Goal: Task Accomplishment & Management: Manage account settings

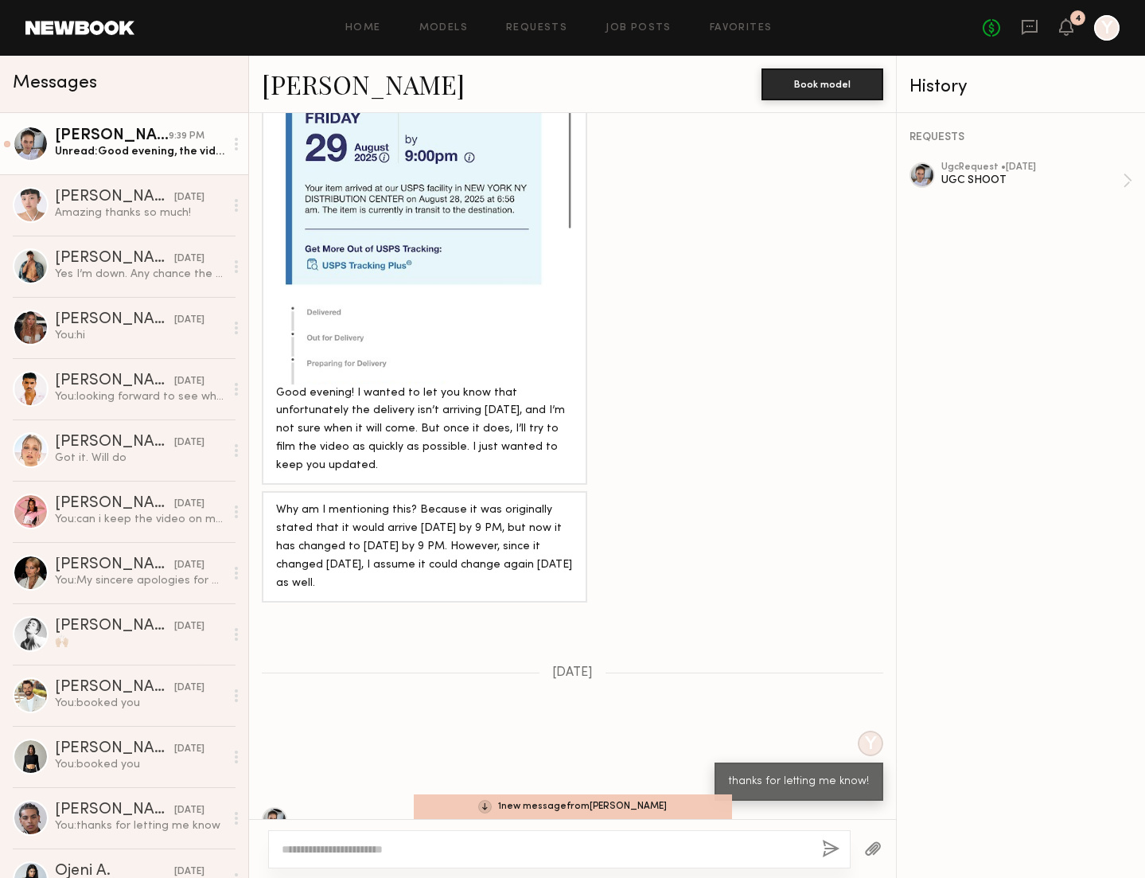
scroll to position [1264, 0]
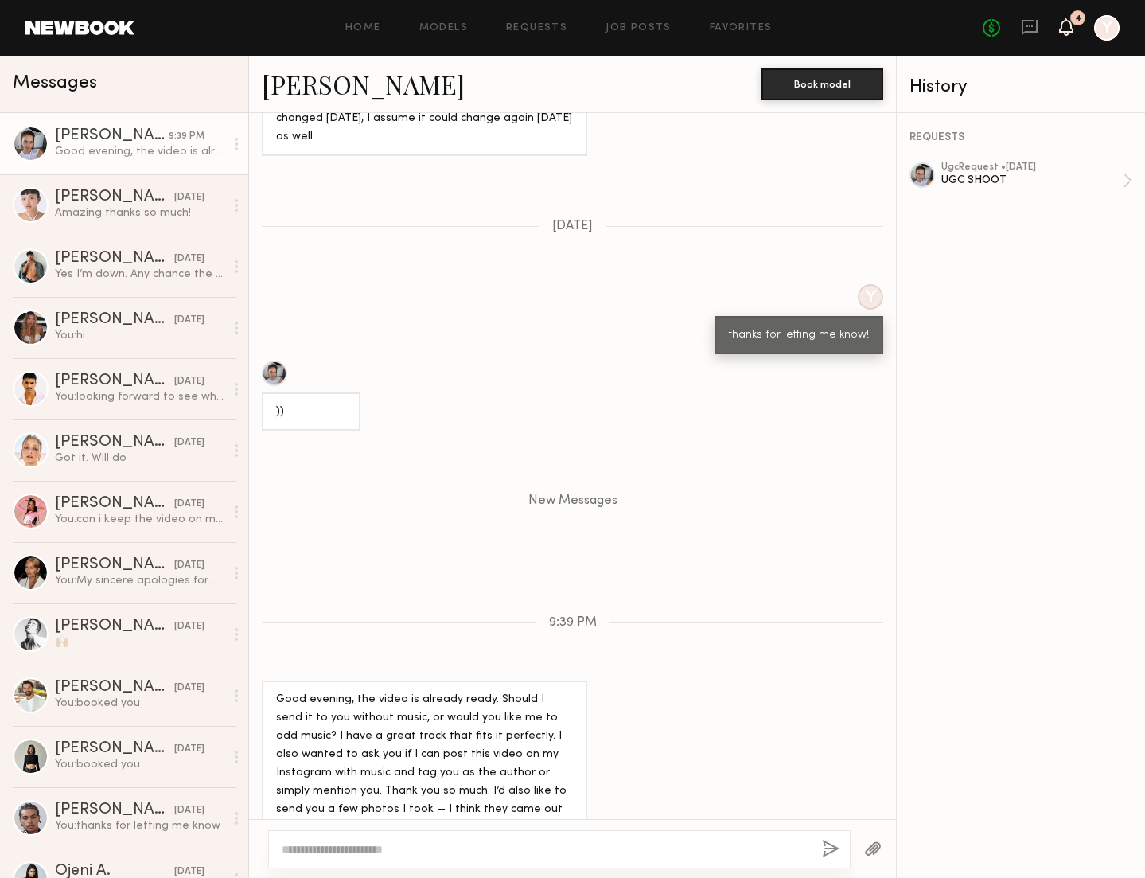
click at [1071, 30] on icon at bounding box center [1066, 26] width 13 height 11
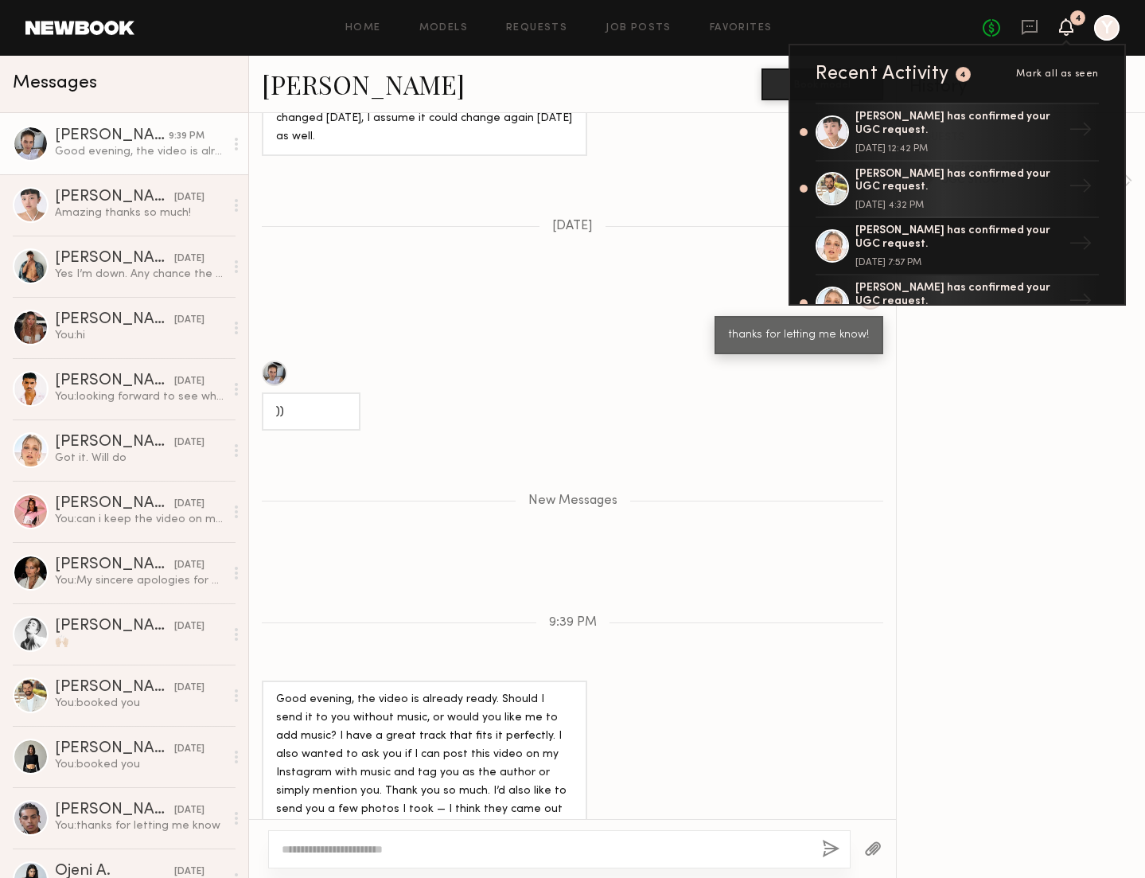
click at [170, 139] on div "9:39 PM" at bounding box center [187, 136] width 36 height 15
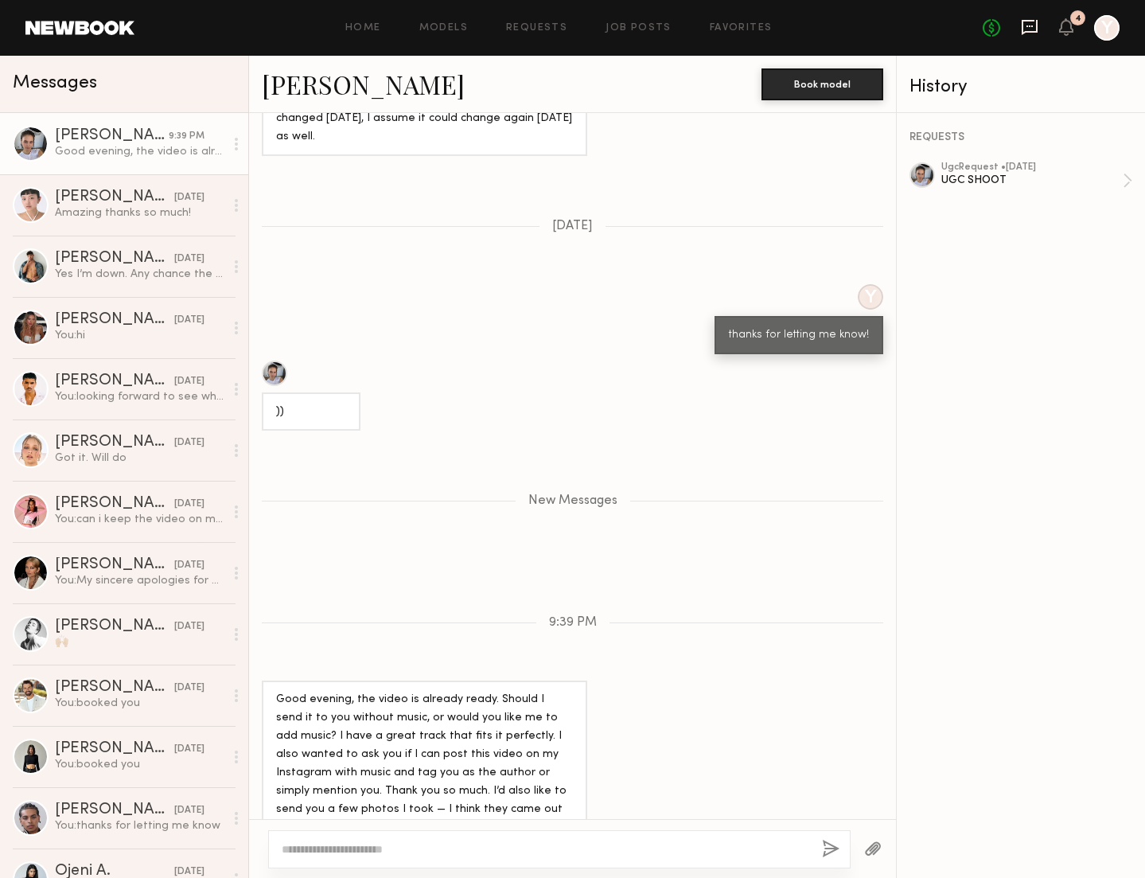
click at [1027, 29] on icon at bounding box center [1030, 27] width 18 height 18
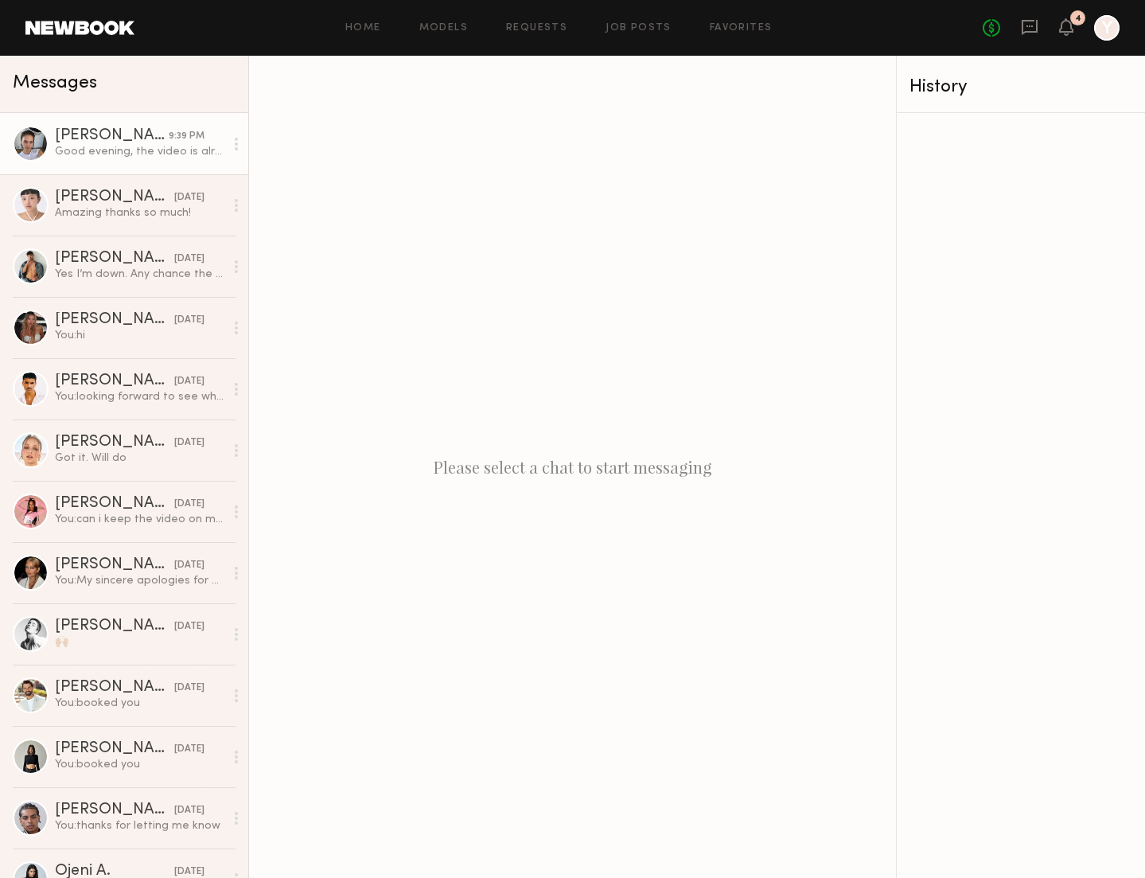
click at [158, 155] on div "Good evening, the video is already ready. Should I send it to you without music…" at bounding box center [140, 151] width 170 height 15
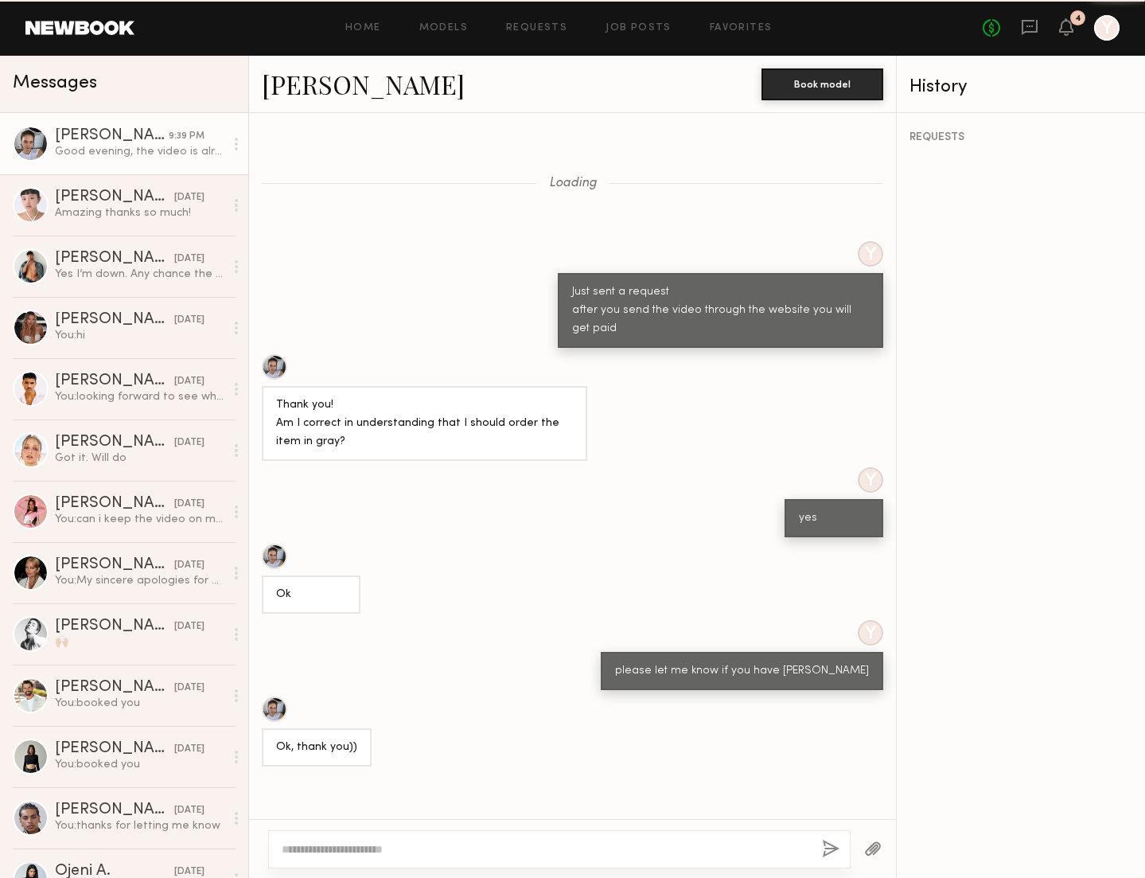
scroll to position [1143, 0]
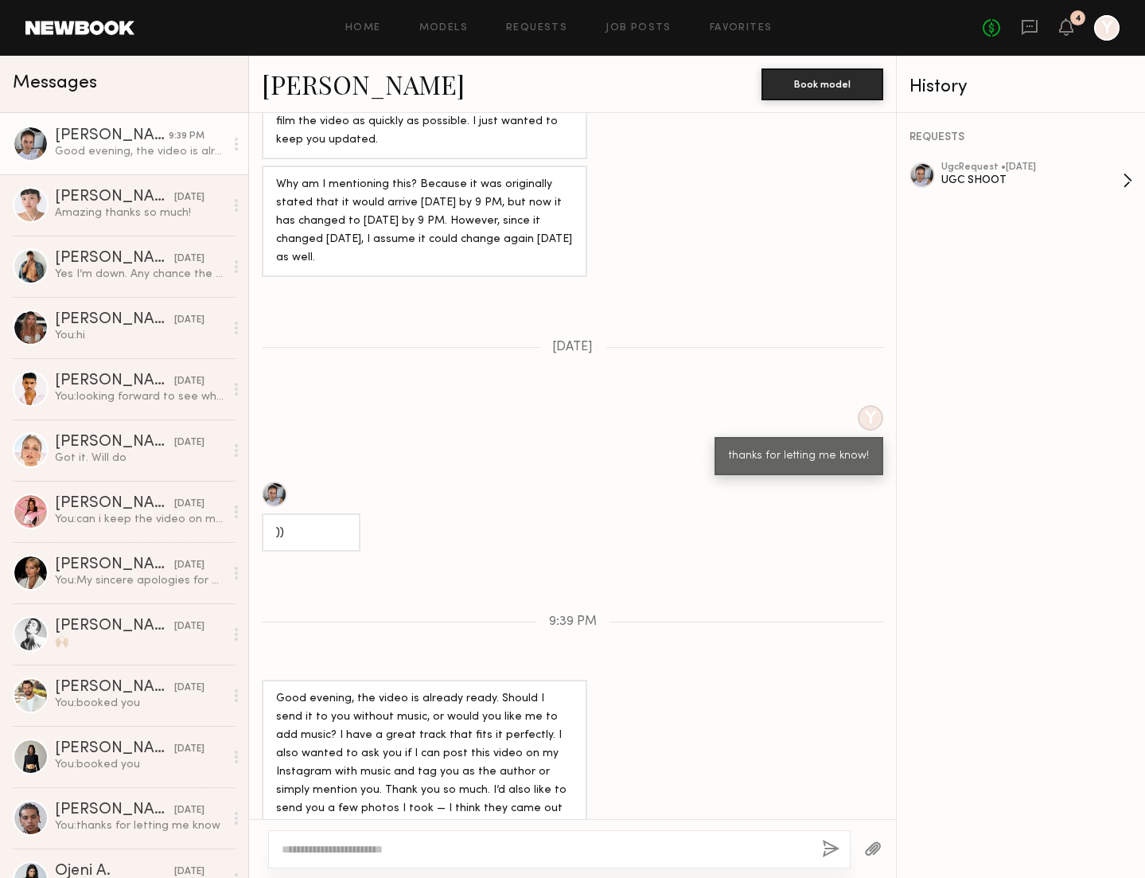
click at [956, 168] on div "ugc Request • 08/21/2025" at bounding box center [1032, 167] width 181 height 10
click at [534, 26] on link "Requests" at bounding box center [536, 28] width 61 height 10
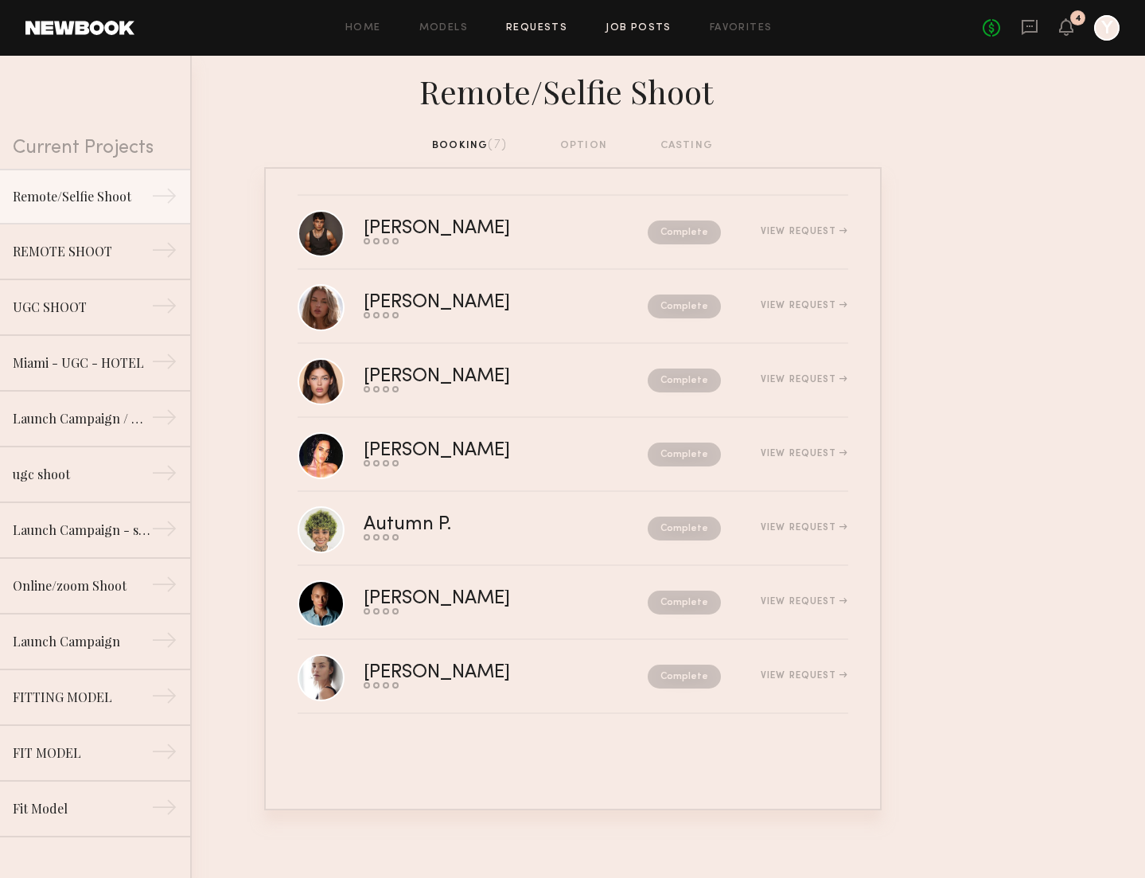
click at [630, 27] on link "Job Posts" at bounding box center [639, 28] width 66 height 10
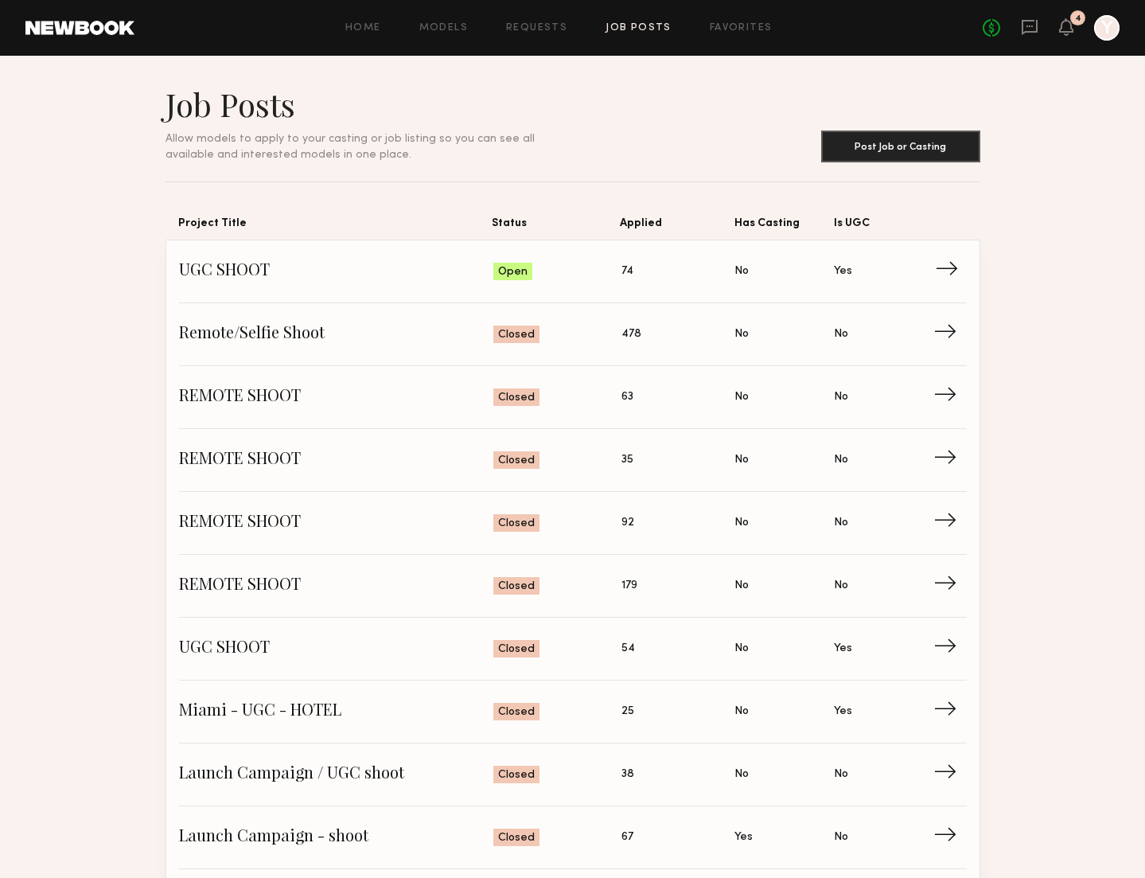
click at [239, 269] on span "UGC SHOOT" at bounding box center [336, 271] width 315 height 24
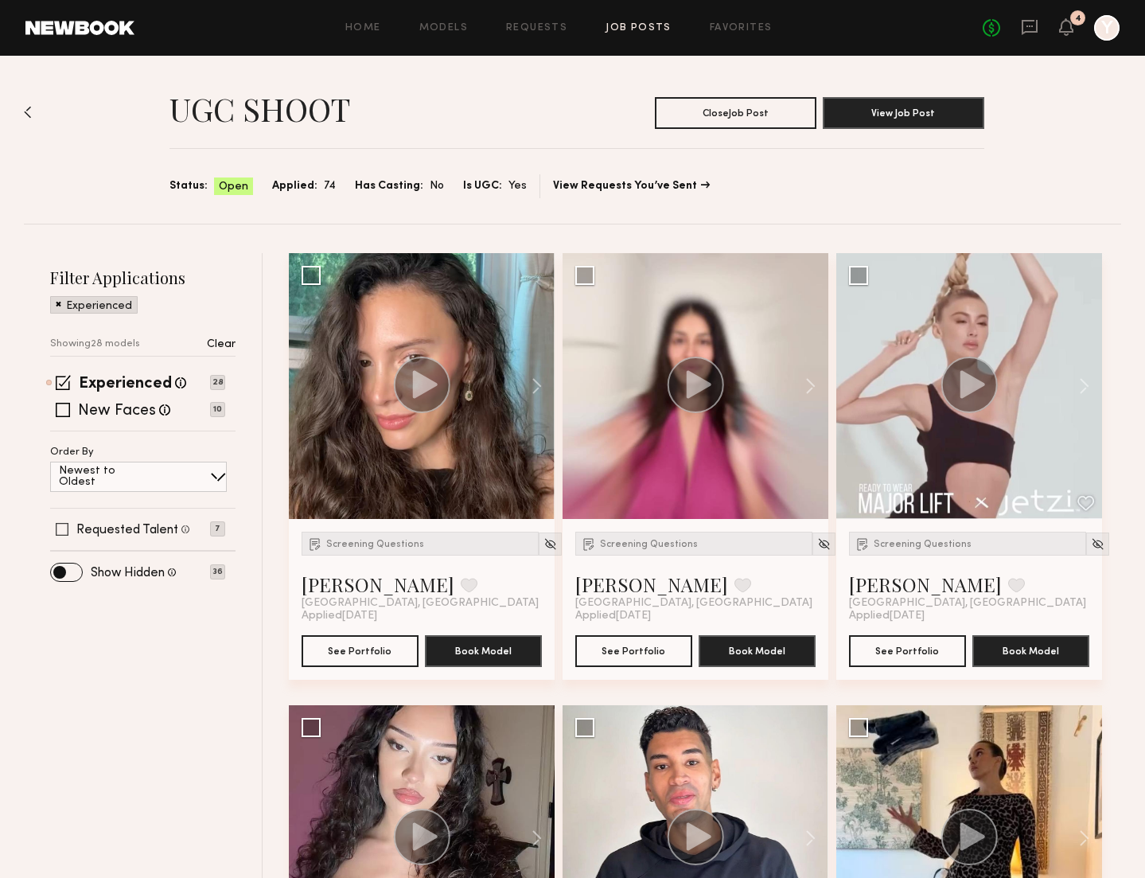
click at [141, 536] on label "Requested Talent" at bounding box center [127, 530] width 102 height 13
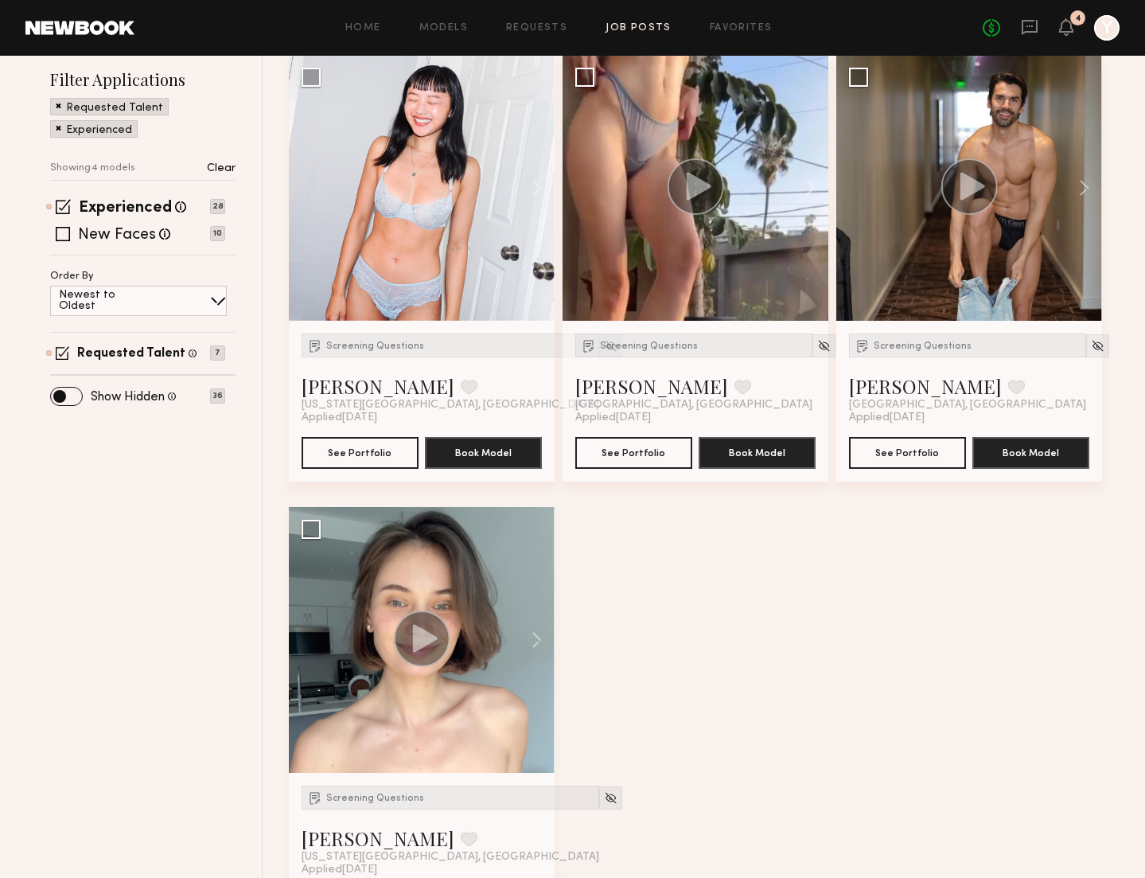
scroll to position [279, 0]
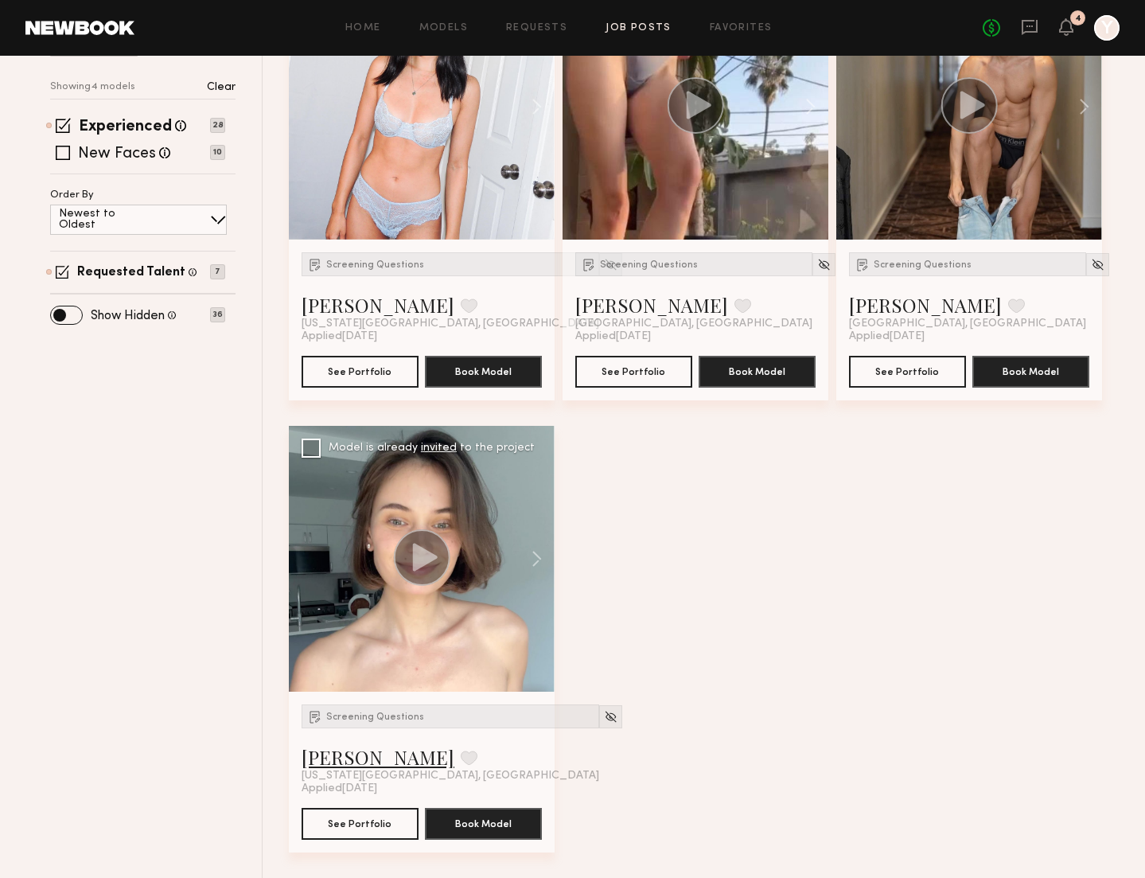
click at [349, 762] on link "Tanya A." at bounding box center [378, 756] width 153 height 25
click at [399, 713] on span "Screening Questions" at bounding box center [375, 717] width 98 height 10
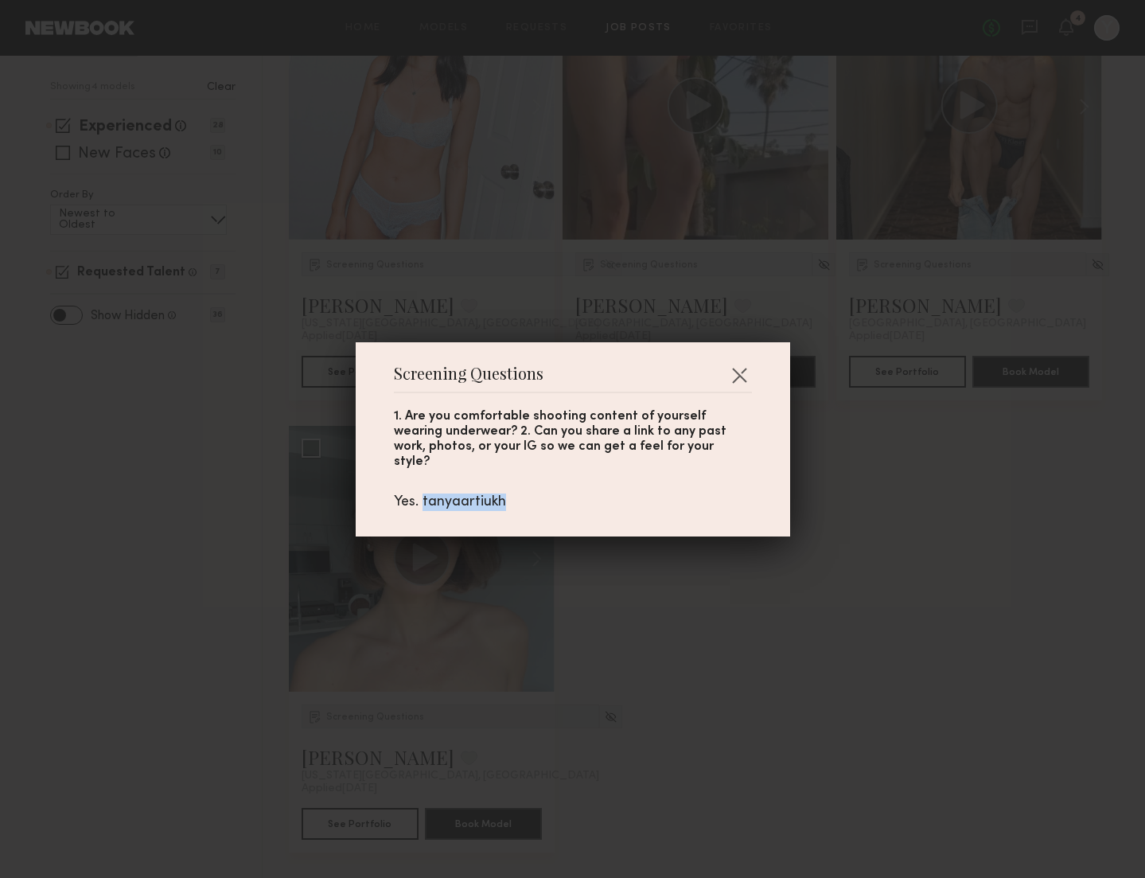
drag, startPoint x: 511, startPoint y: 497, endPoint x: 423, endPoint y: 495, distance: 87.6
click at [423, 495] on div "Yes. tanyaartiukh" at bounding box center [573, 503] width 358 height 18
copy div "tanyaartiukh"
click at [735, 385] on button "button" at bounding box center [739, 374] width 25 height 25
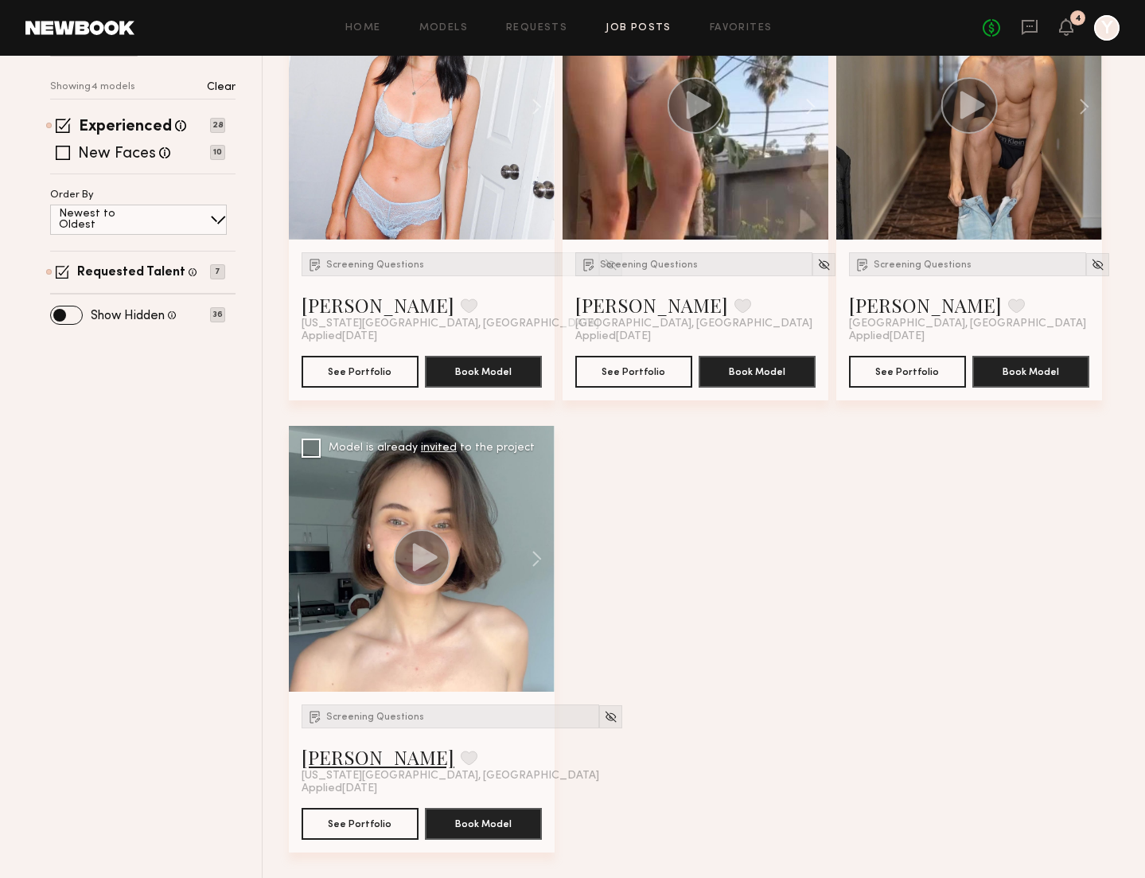
click at [326, 762] on link "Tanya A." at bounding box center [378, 756] width 153 height 25
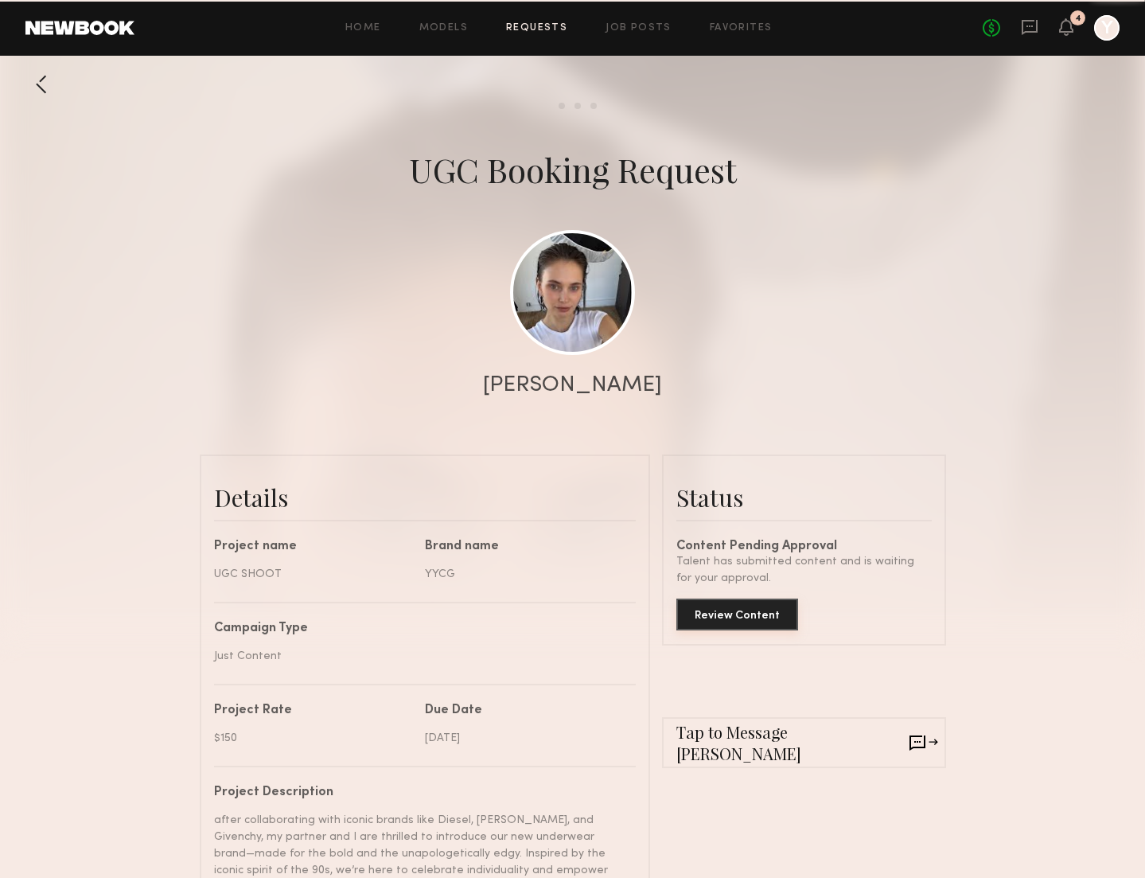
click at [777, 615] on button "Review Content" at bounding box center [738, 615] width 122 height 32
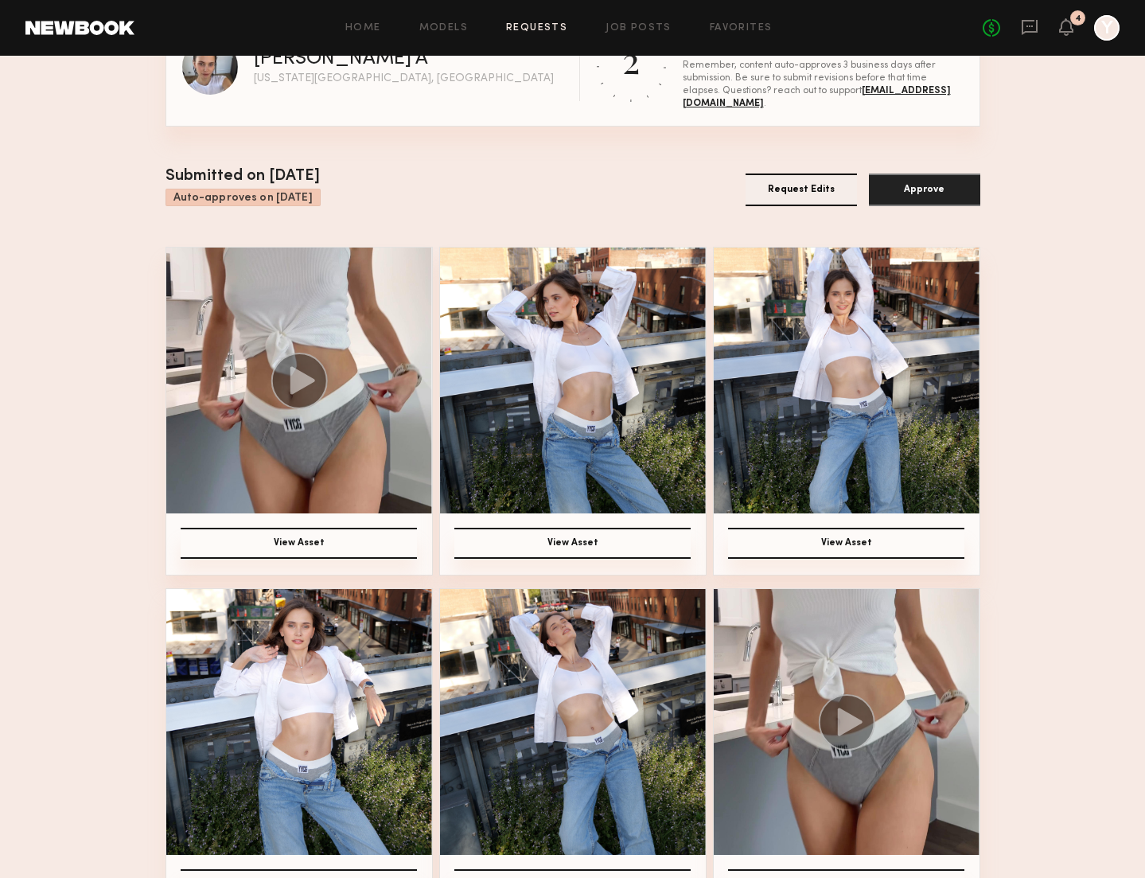
scroll to position [113, 0]
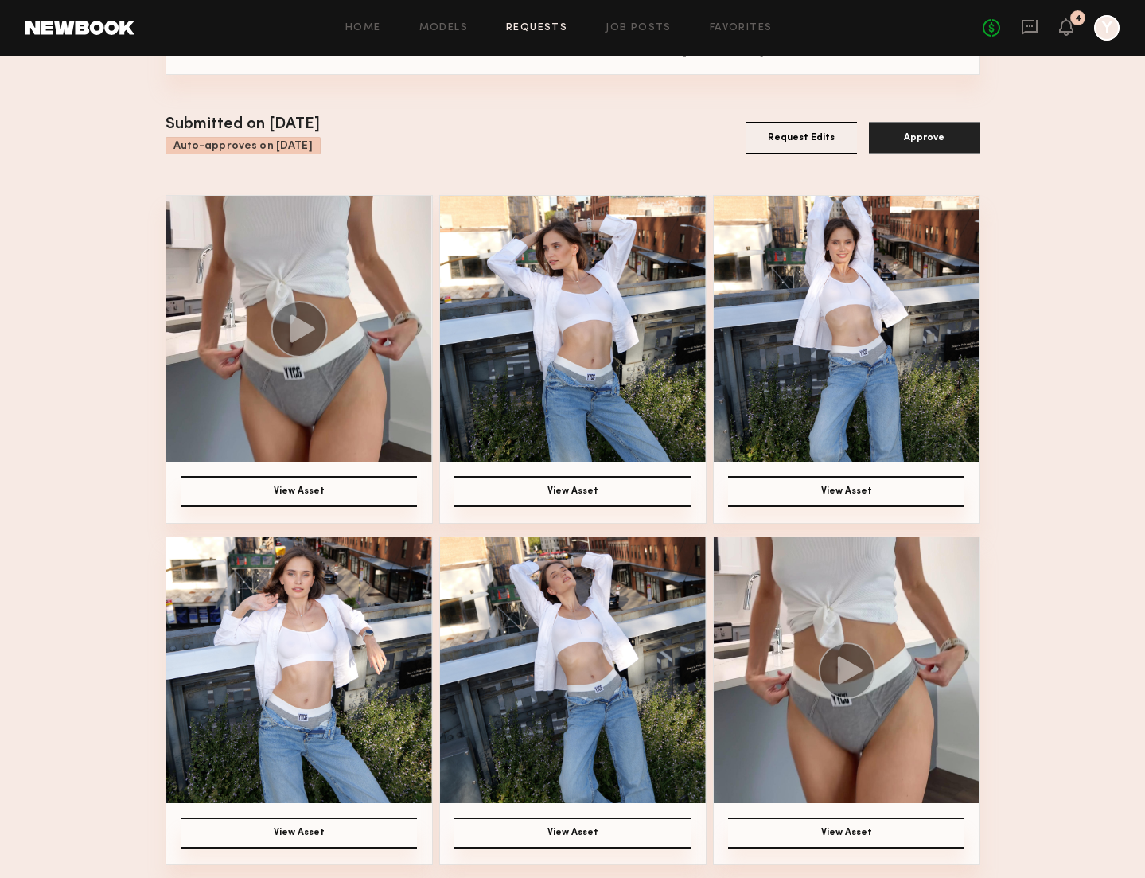
click at [363, 486] on button "View Asset" at bounding box center [299, 491] width 236 height 31
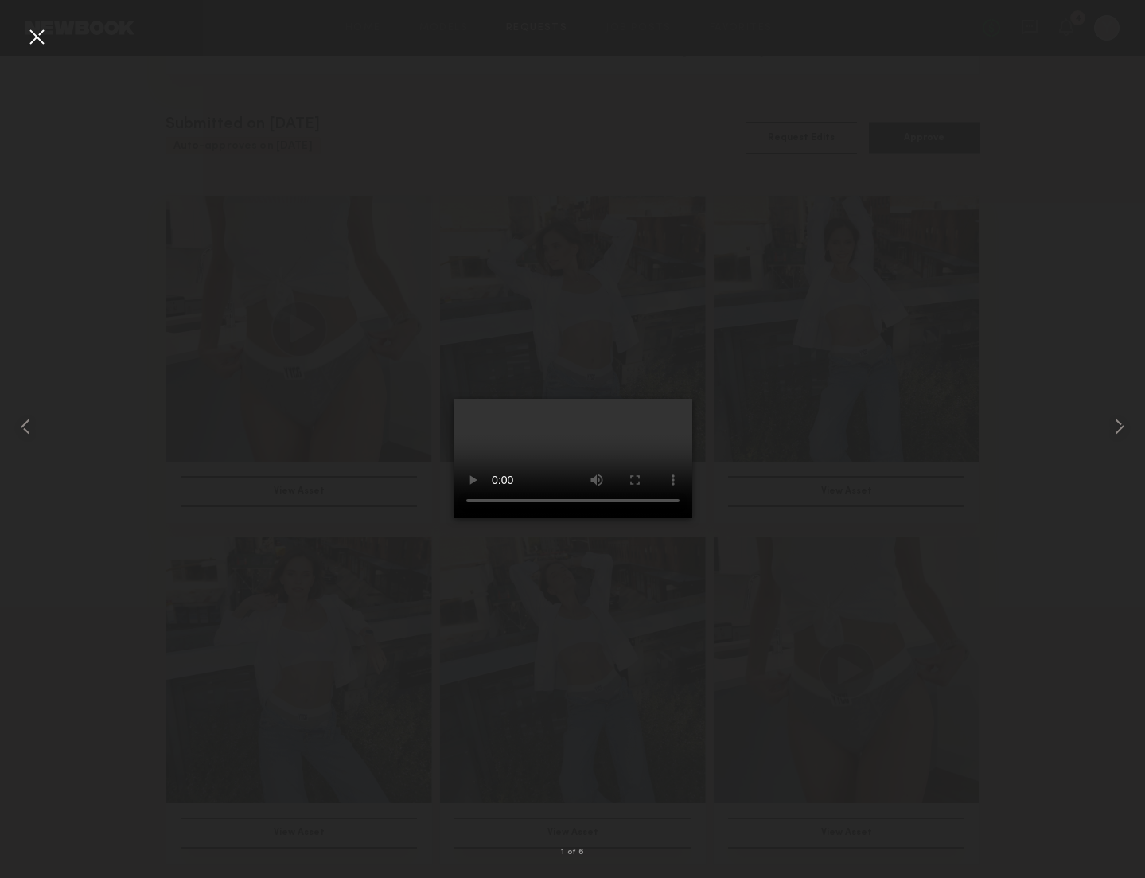
click at [30, 39] on div at bounding box center [36, 36] width 25 height 25
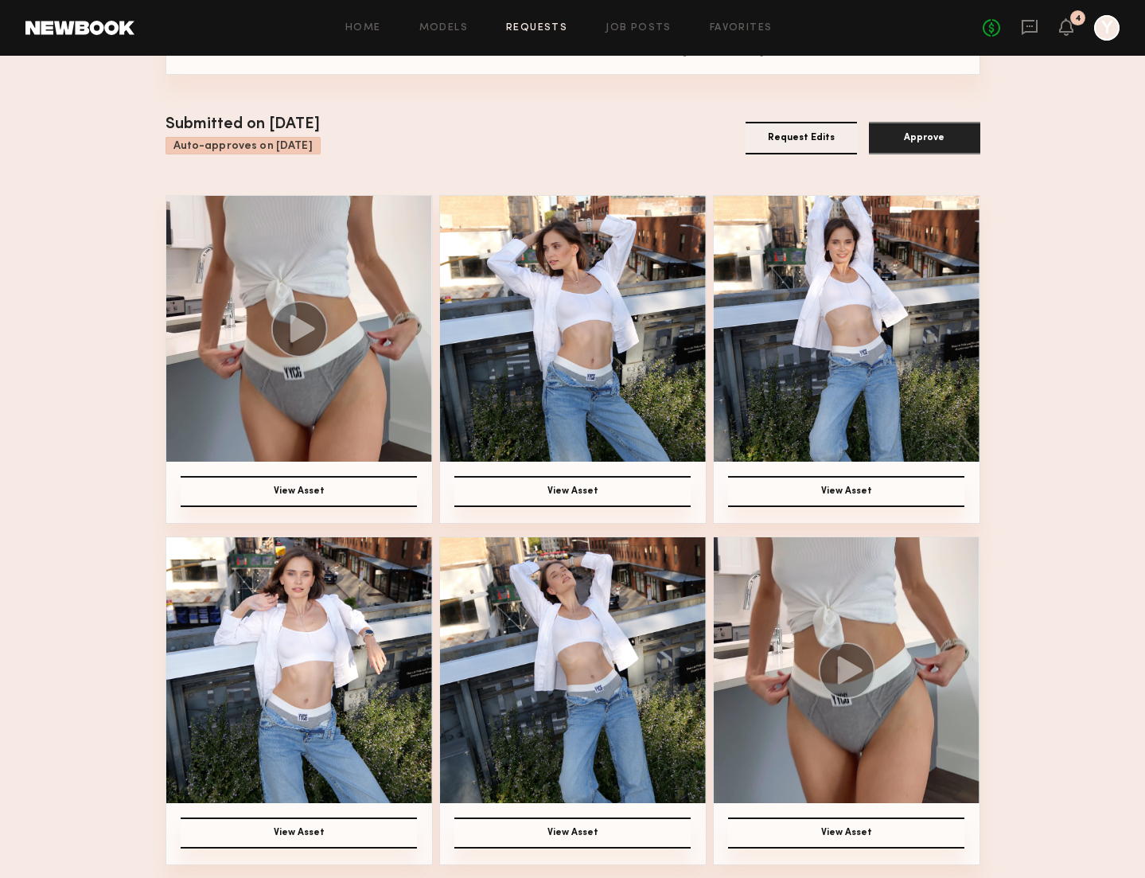
scroll to position [0, 0]
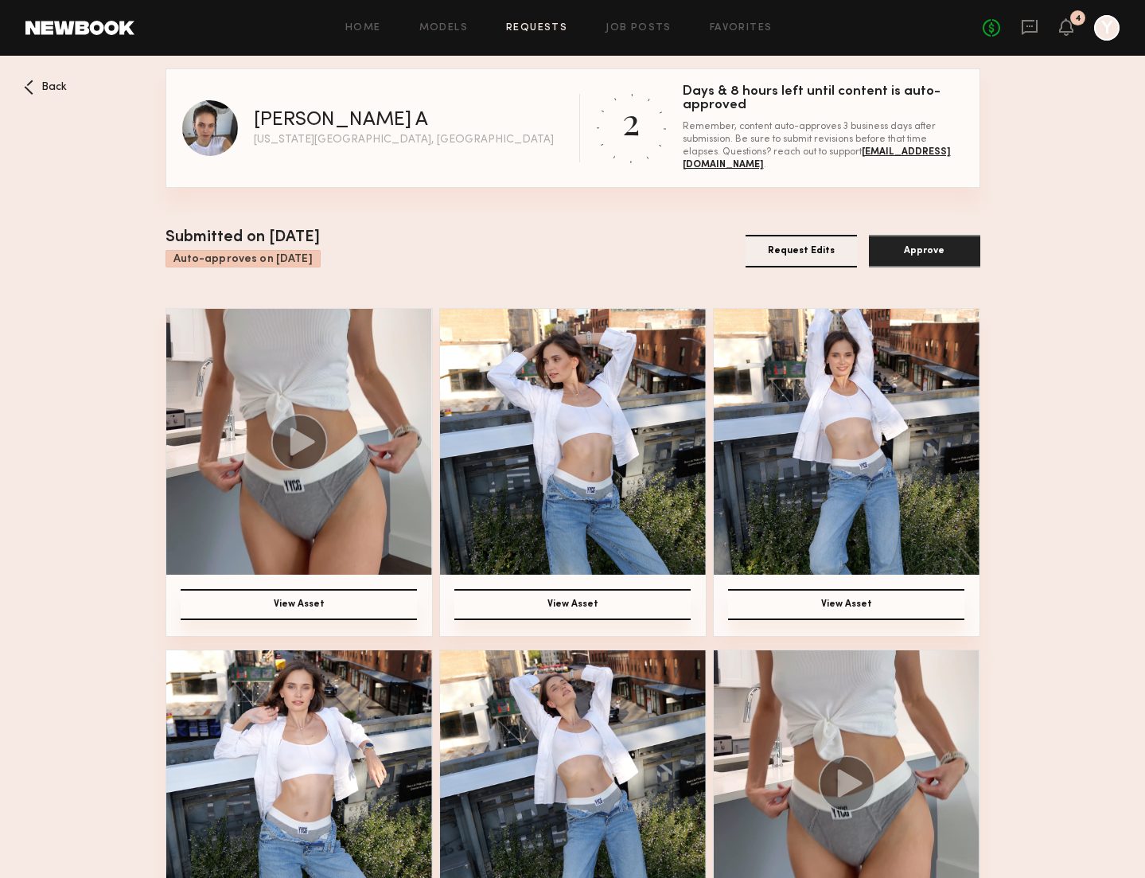
click at [582, 607] on button "View Asset" at bounding box center [573, 604] width 236 height 31
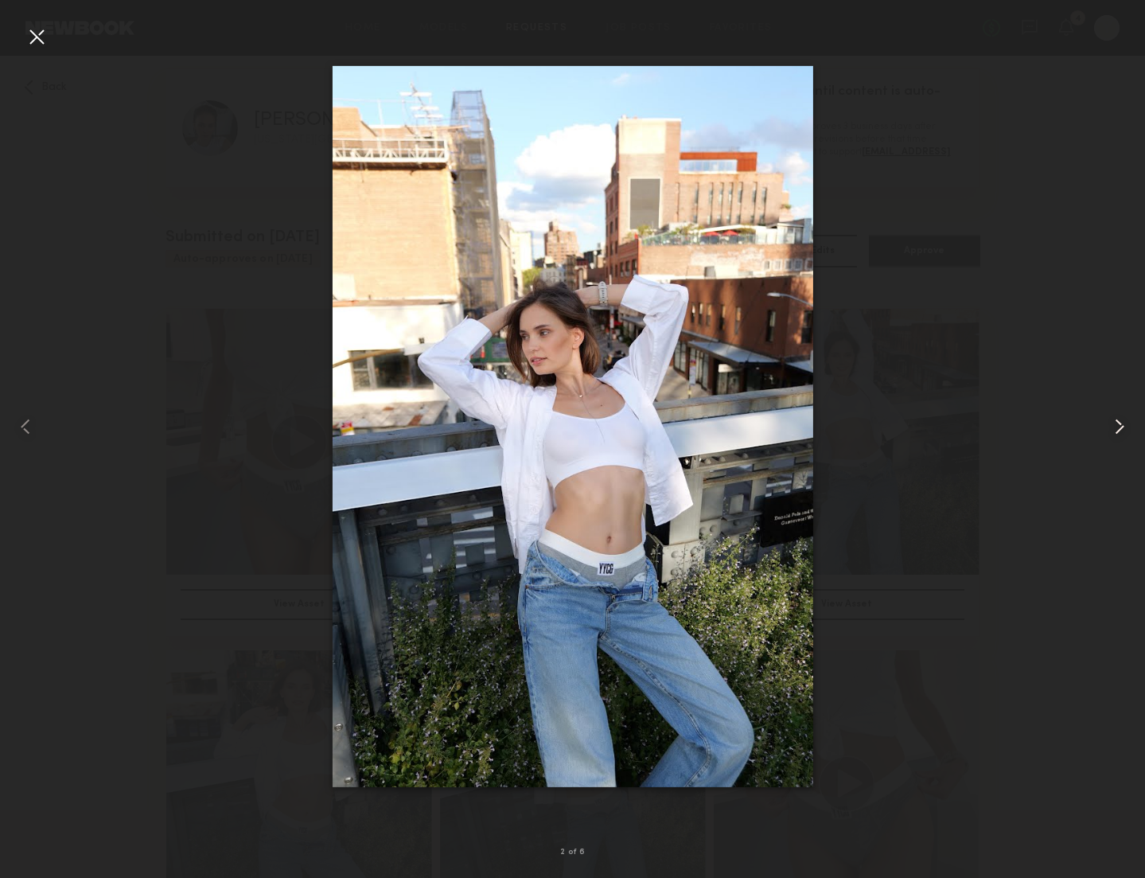
click at [1118, 427] on common-icon at bounding box center [1119, 426] width 25 height 25
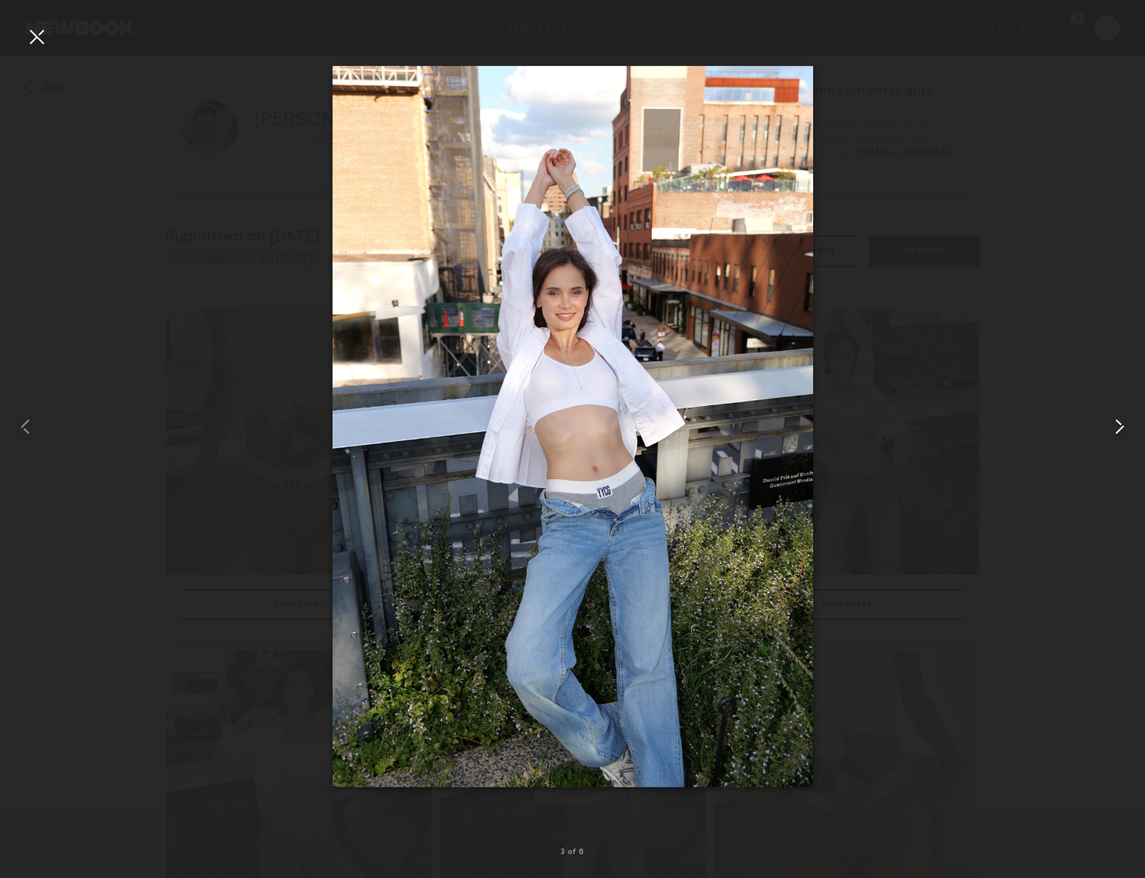
click at [1118, 427] on common-icon at bounding box center [1119, 426] width 25 height 25
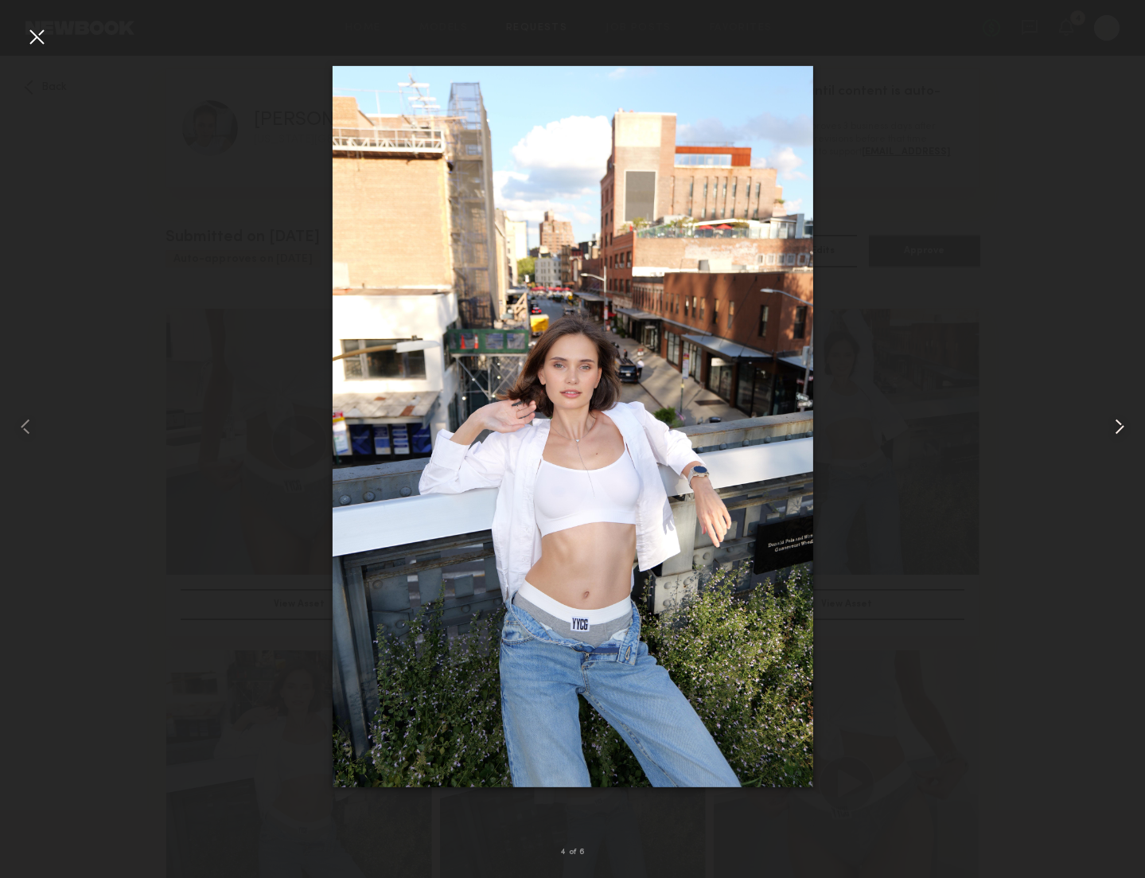
click at [1118, 427] on common-icon at bounding box center [1119, 426] width 25 height 25
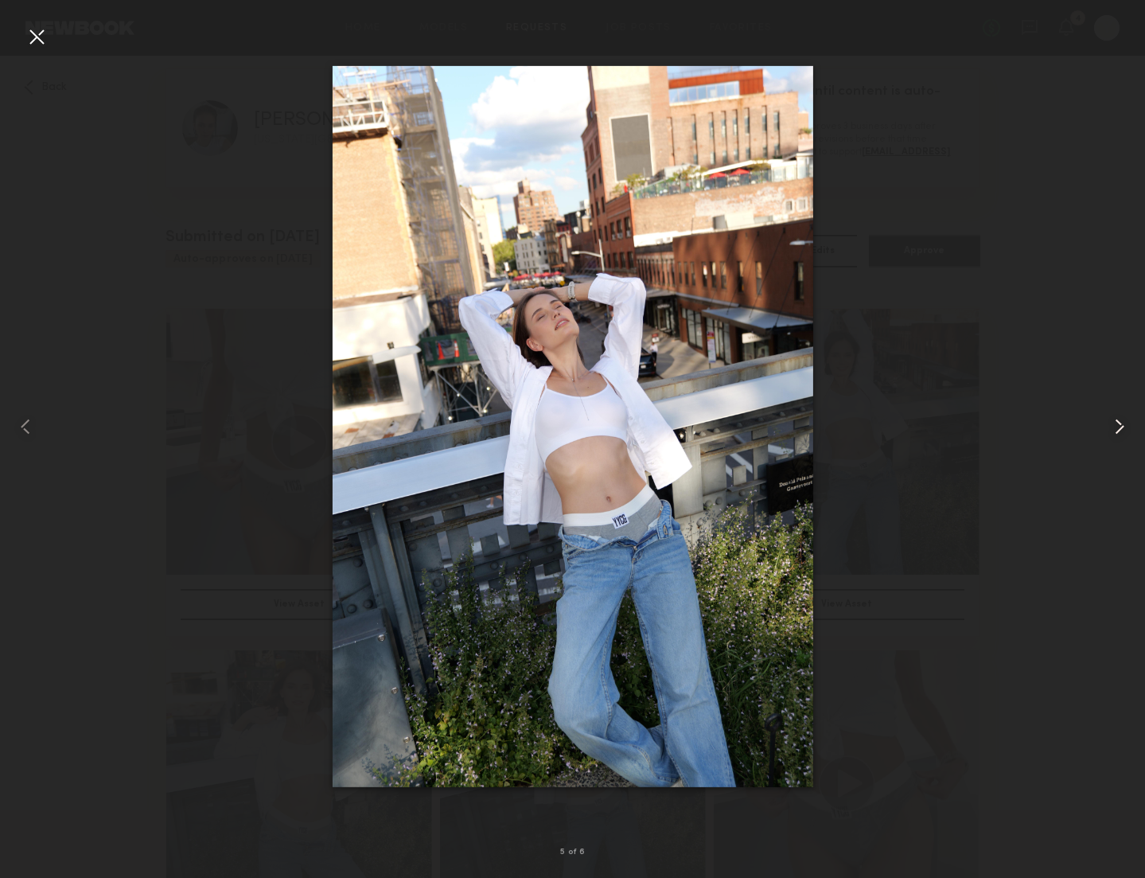
click at [1118, 427] on common-icon at bounding box center [1119, 426] width 25 height 25
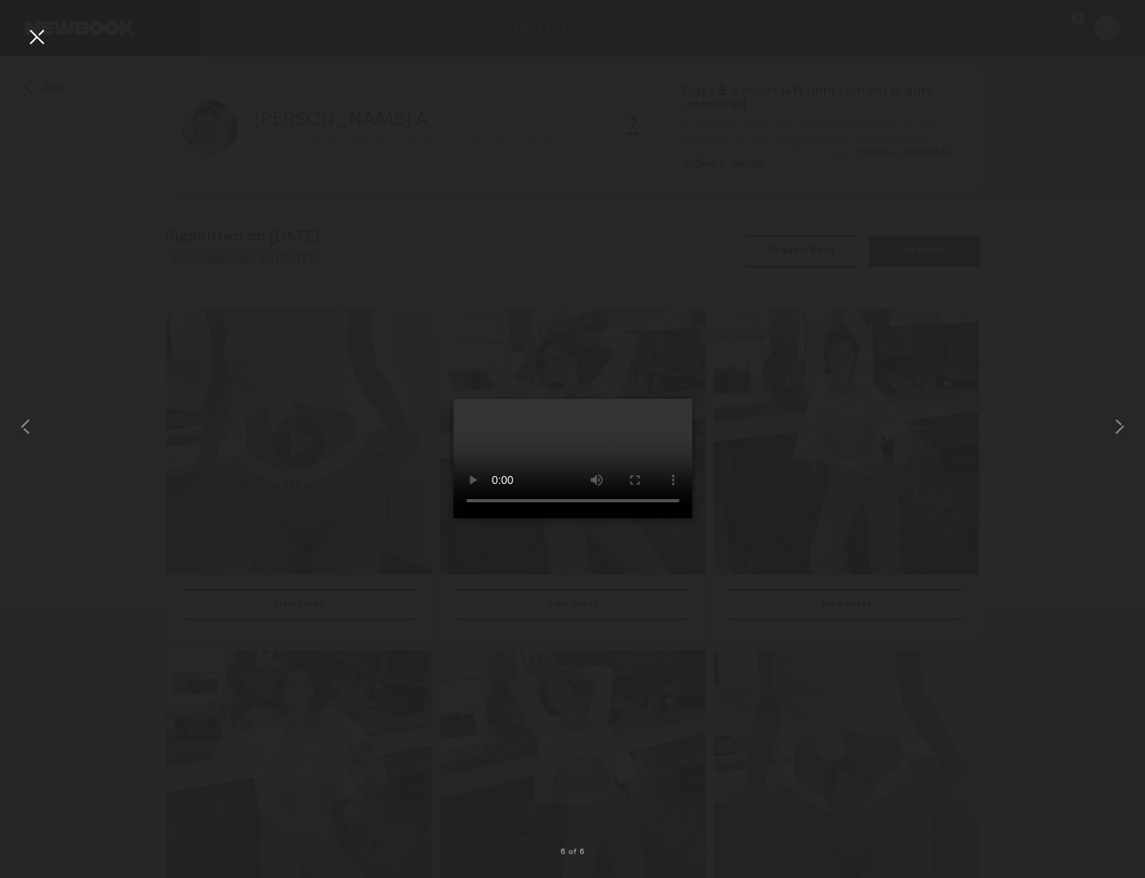
click at [1118, 427] on common-icon at bounding box center [1119, 426] width 25 height 25
click at [37, 37] on div at bounding box center [36, 36] width 25 height 25
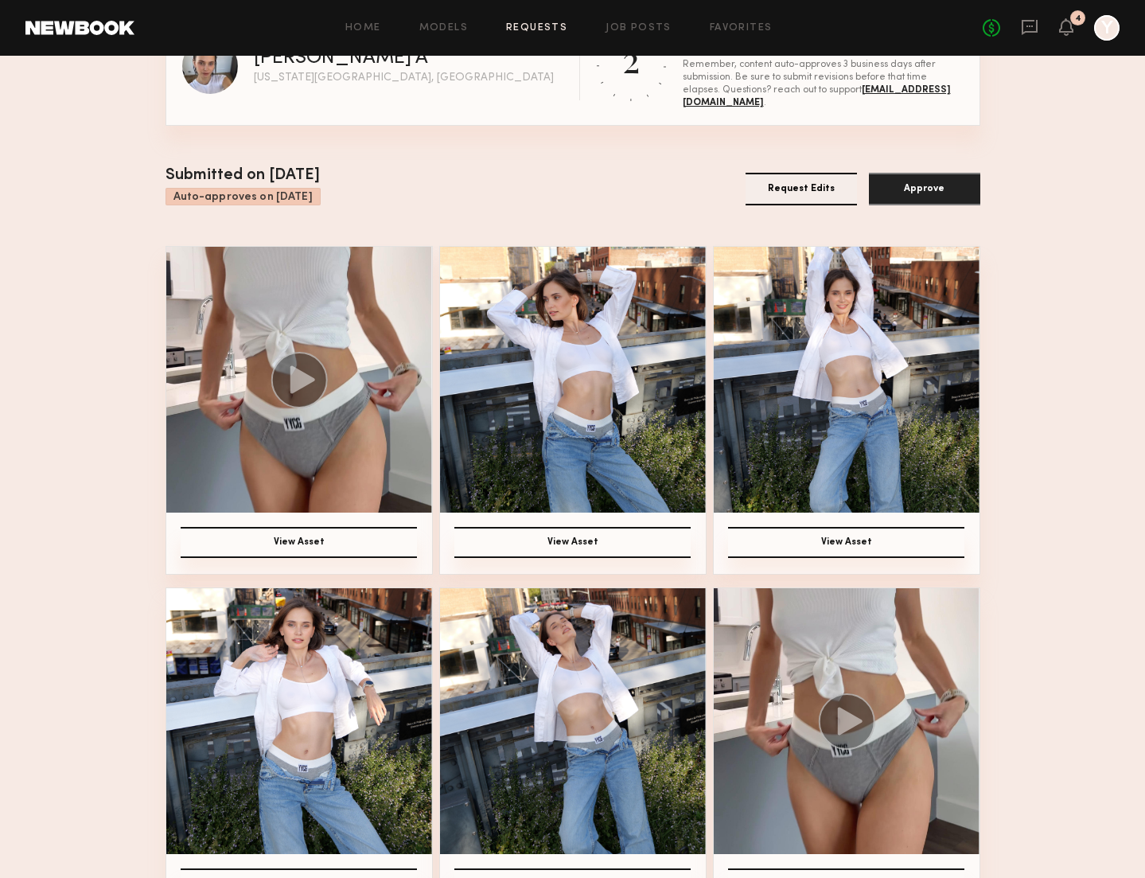
scroll to position [113, 0]
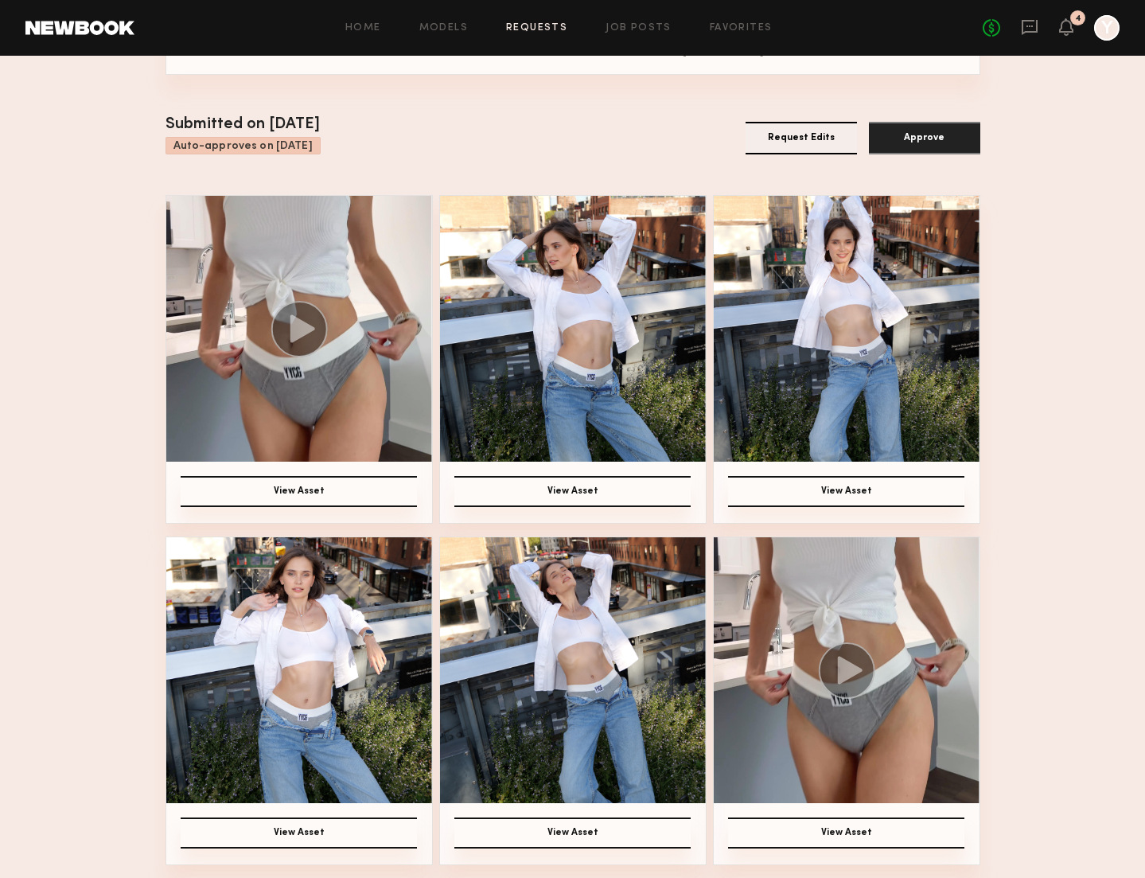
click at [558, 743] on img at bounding box center [573, 670] width 266 height 266
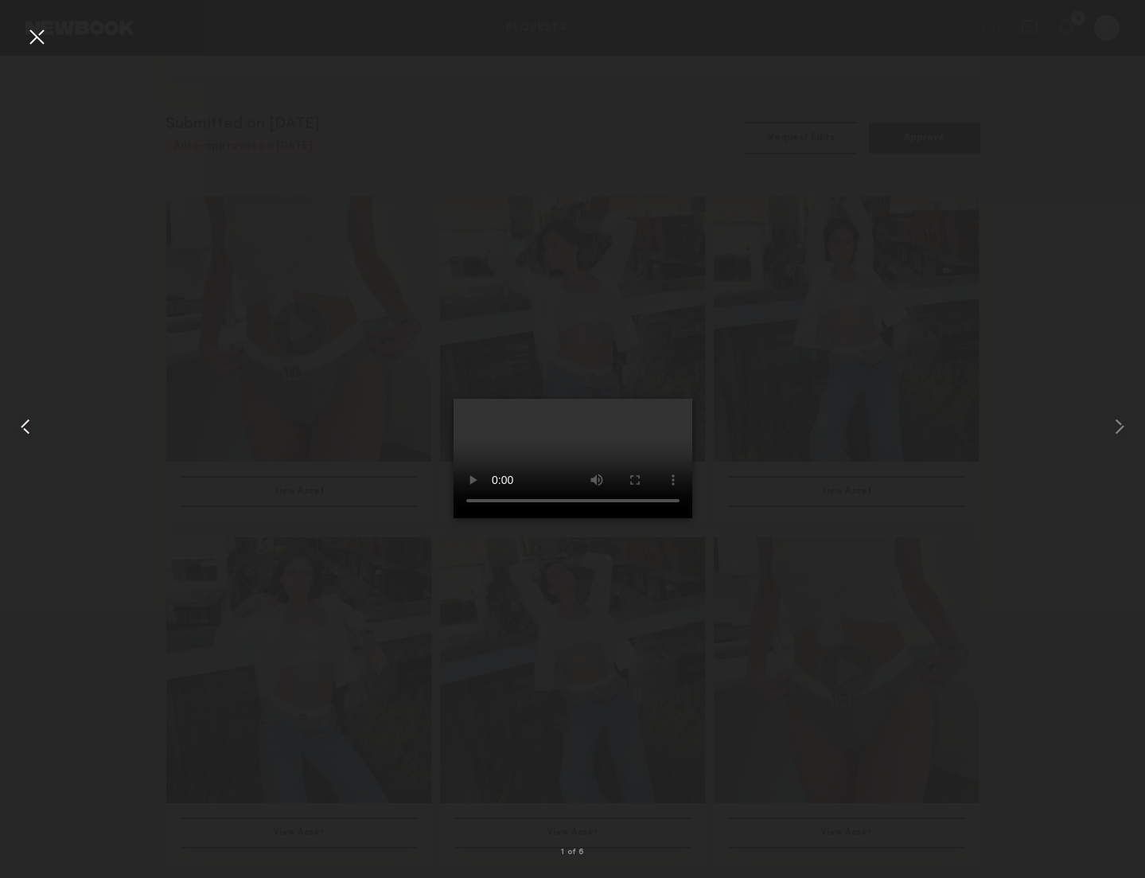
click at [26, 431] on common-icon at bounding box center [25, 426] width 25 height 25
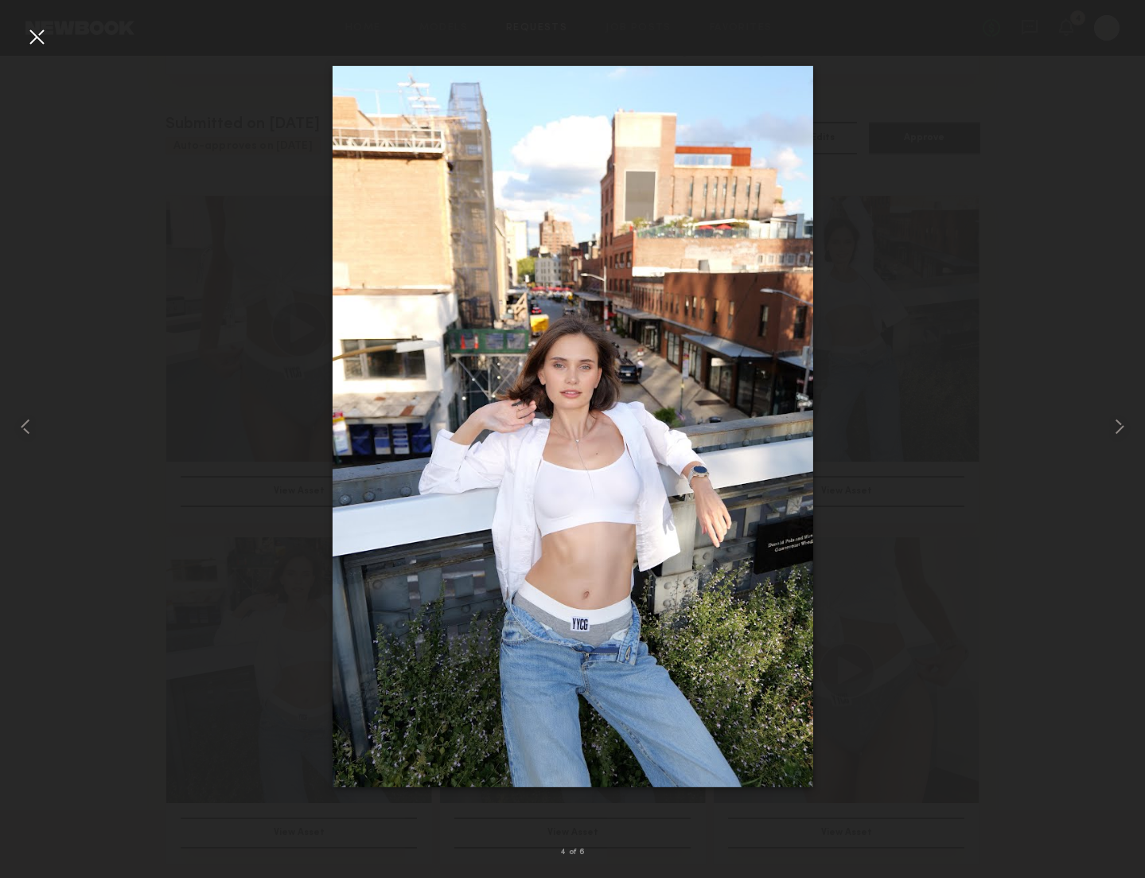
click at [26, 431] on common-icon at bounding box center [25, 426] width 25 height 25
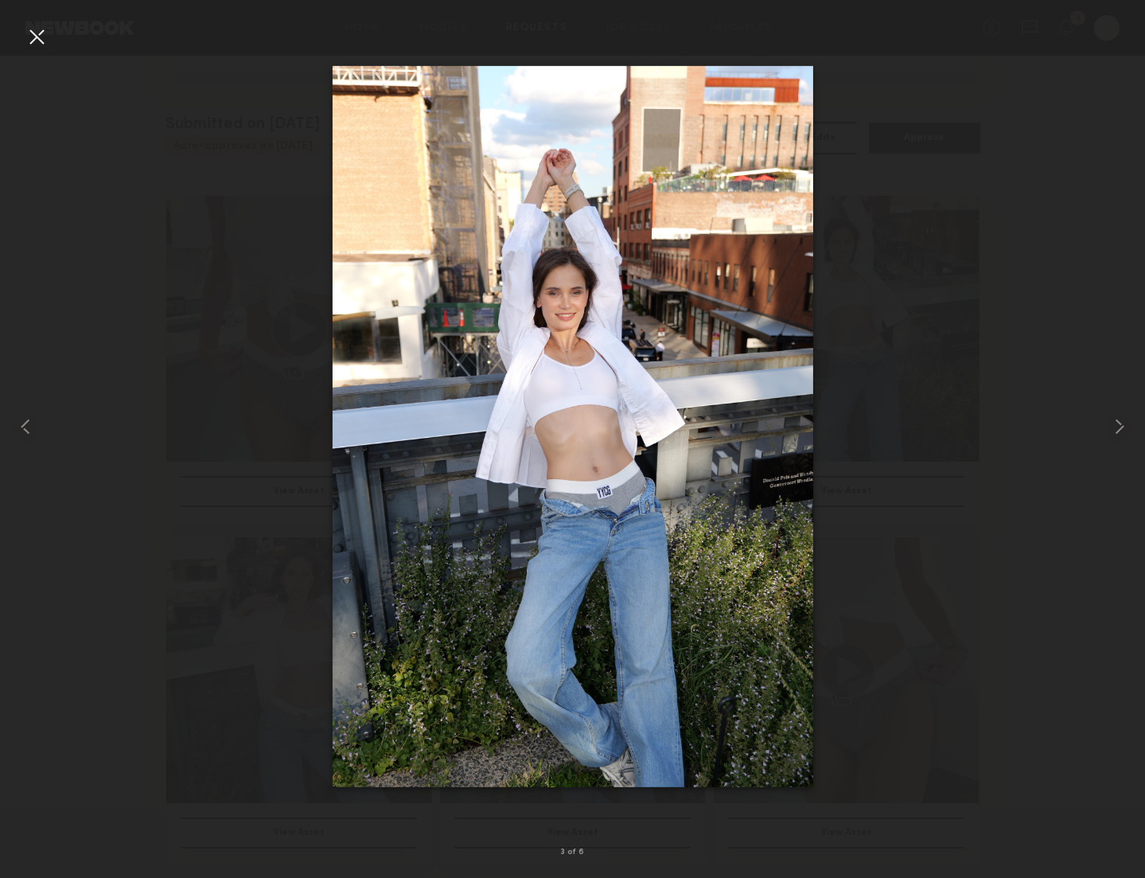
click at [26, 431] on common-icon at bounding box center [25, 426] width 25 height 25
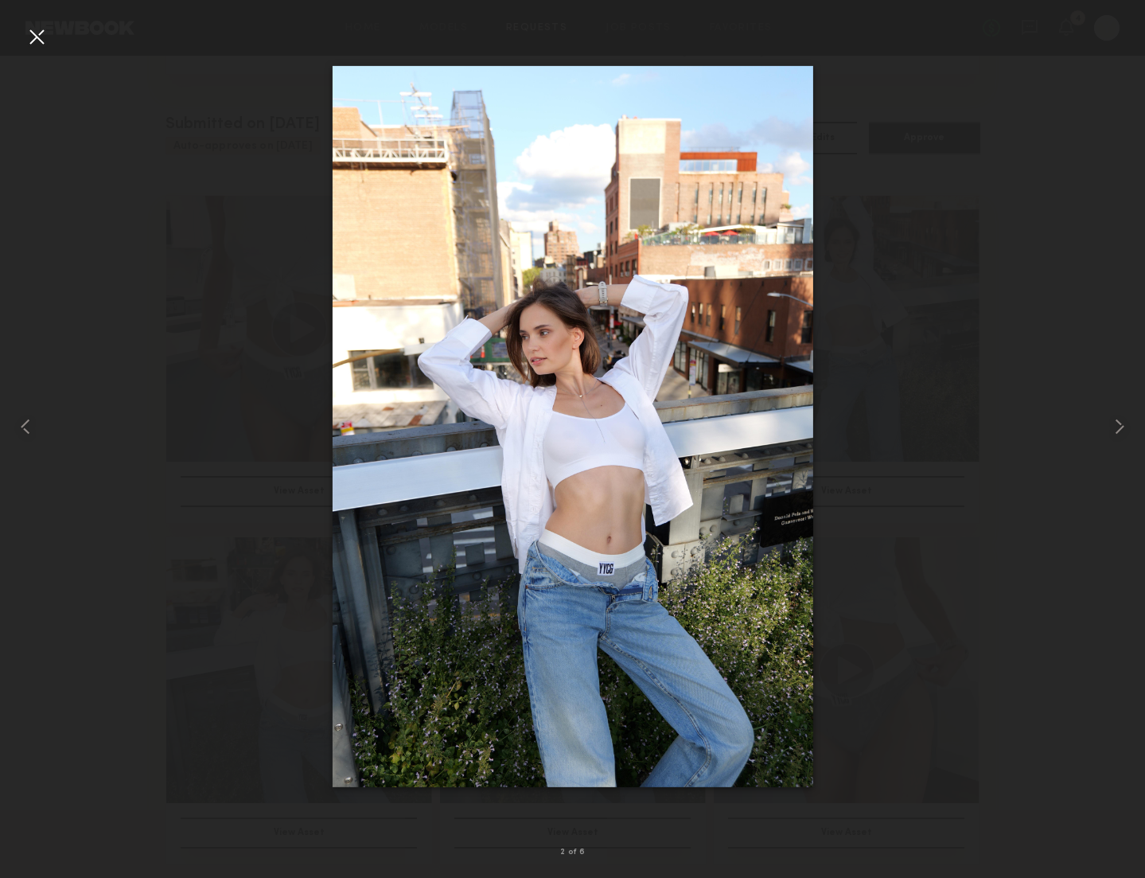
click at [26, 431] on common-icon at bounding box center [25, 426] width 25 height 25
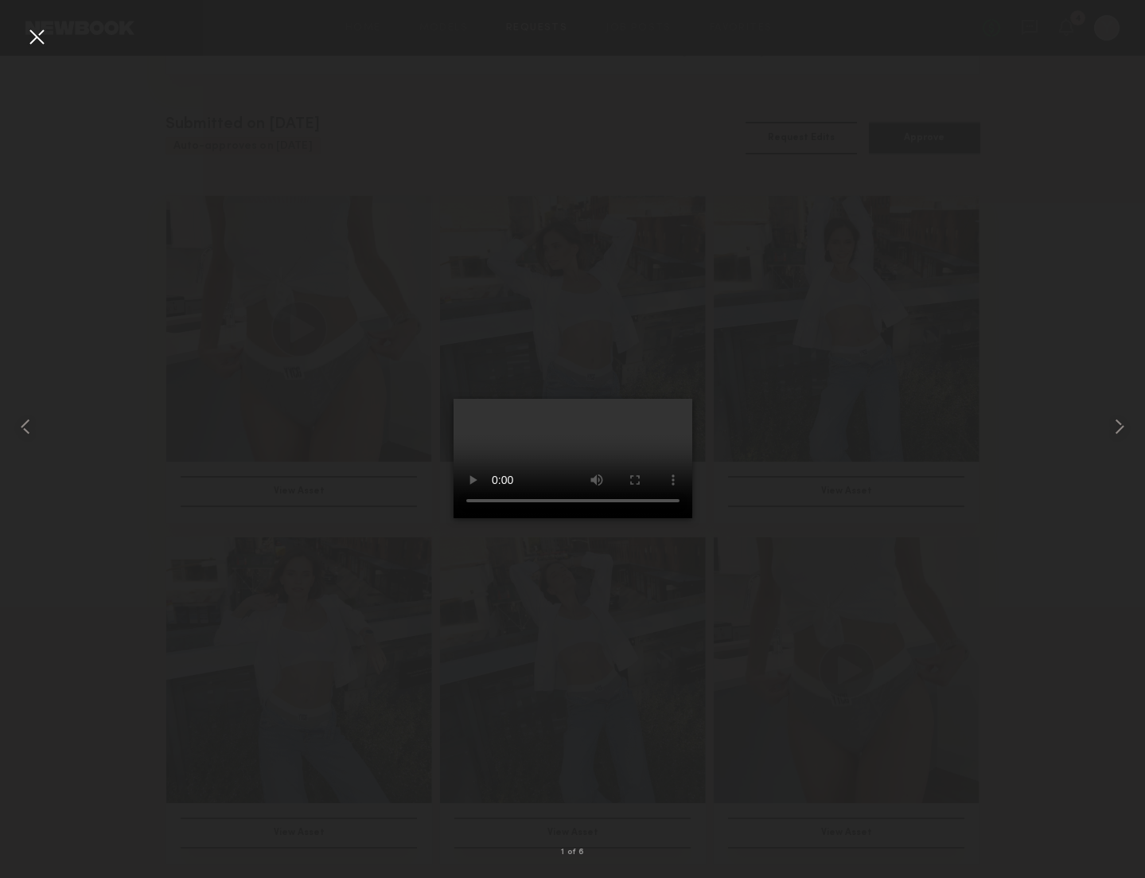
click at [26, 431] on common-icon at bounding box center [25, 426] width 25 height 25
click at [41, 34] on div at bounding box center [36, 36] width 25 height 25
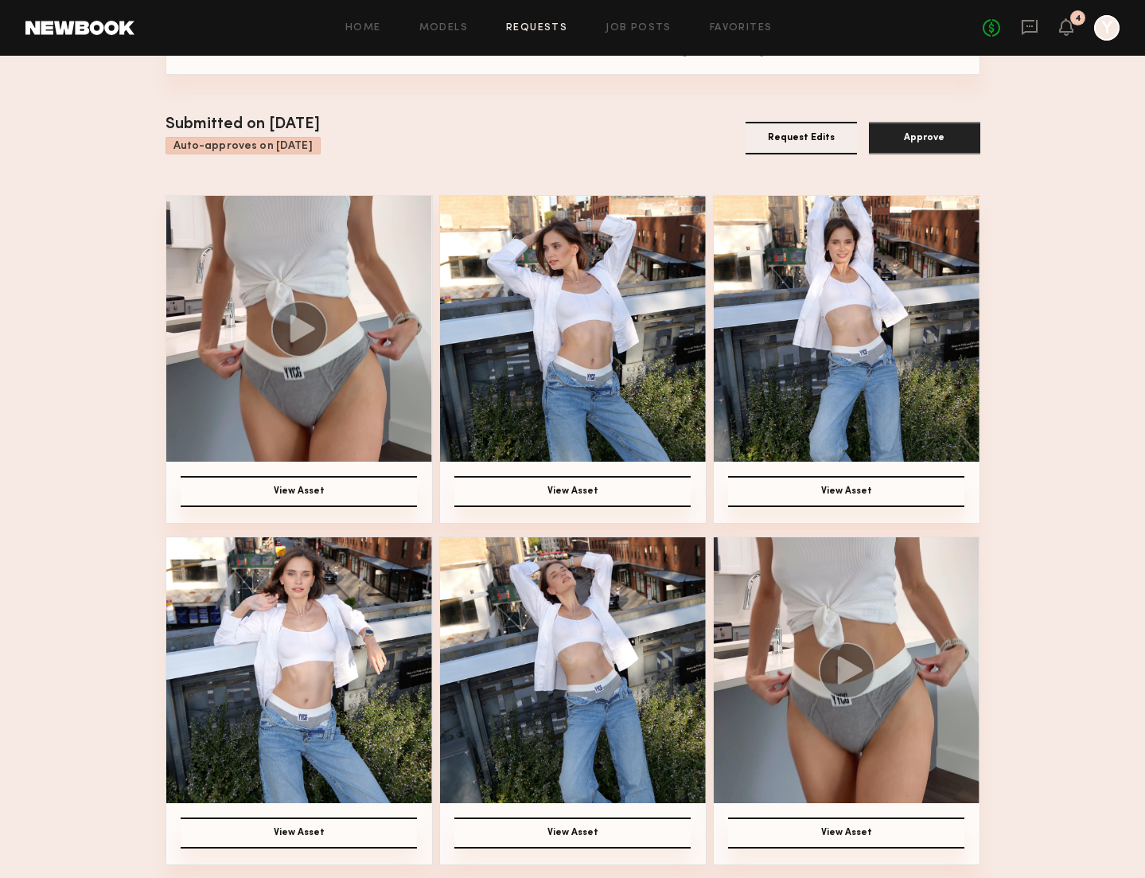
click at [380, 396] on img at bounding box center [299, 329] width 266 height 266
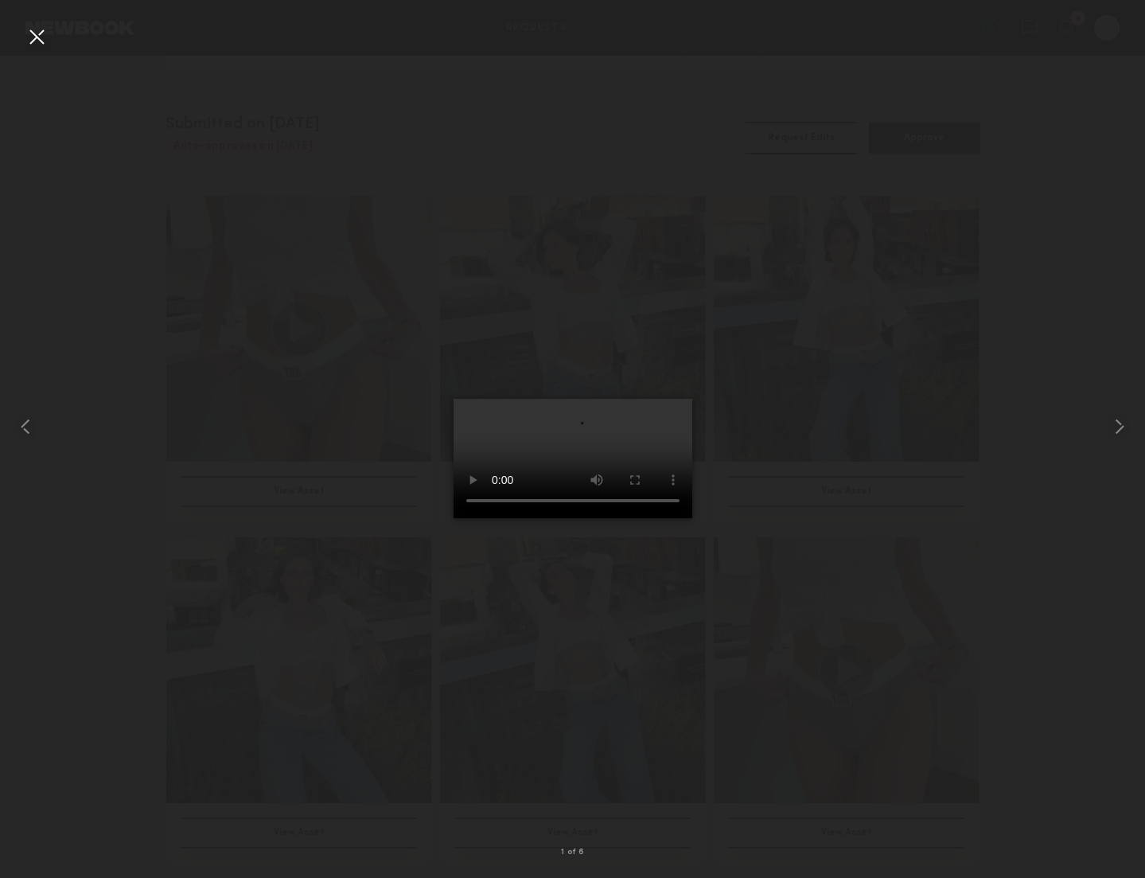
click at [895, 410] on div at bounding box center [572, 426] width 1145 height 802
click at [45, 33] on div at bounding box center [36, 36] width 25 height 25
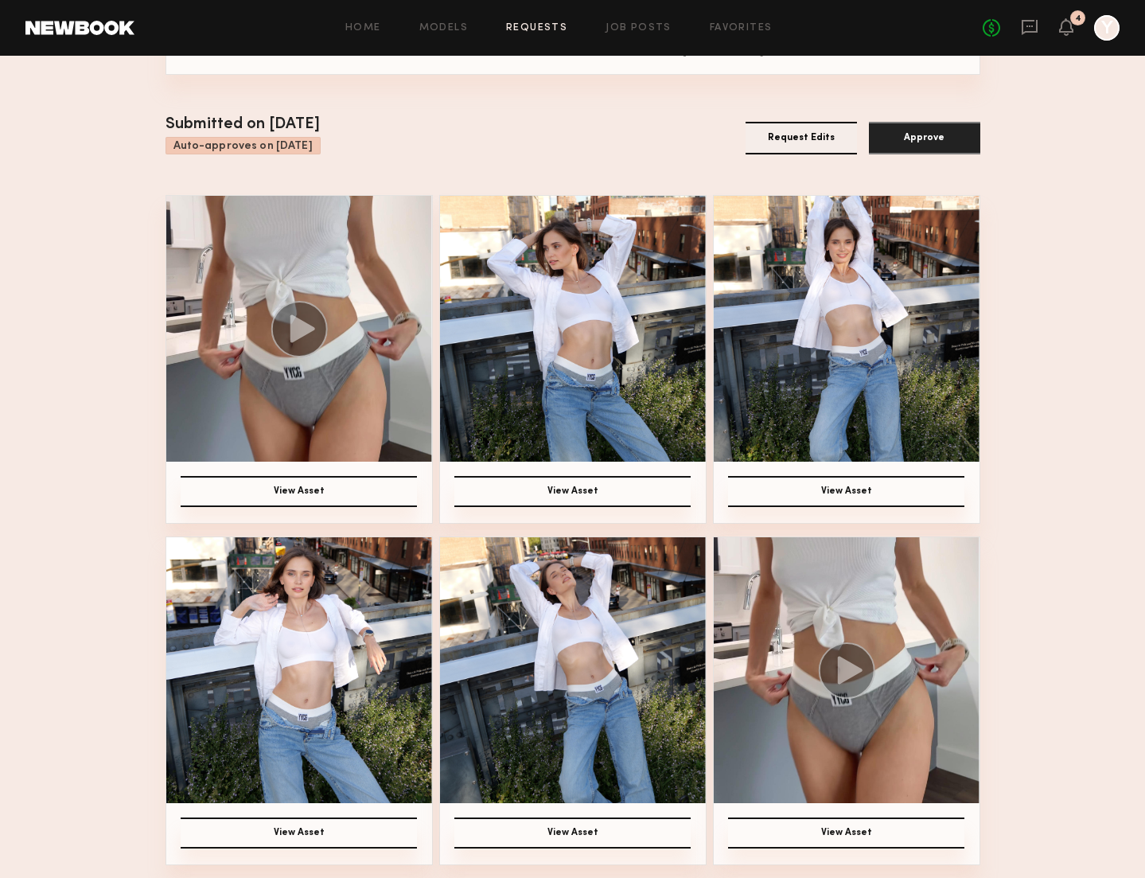
click at [945, 691] on img at bounding box center [847, 670] width 266 height 266
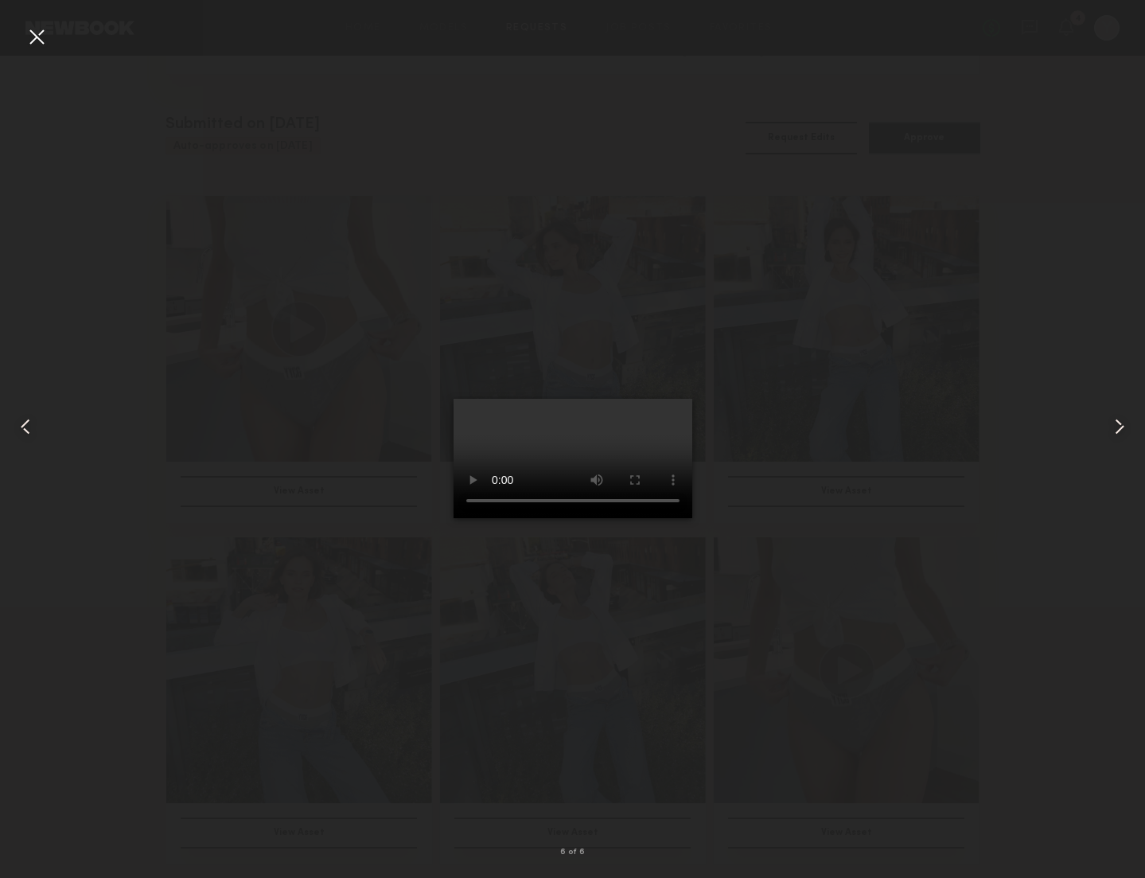
click at [46, 36] on div at bounding box center [36, 36] width 25 height 25
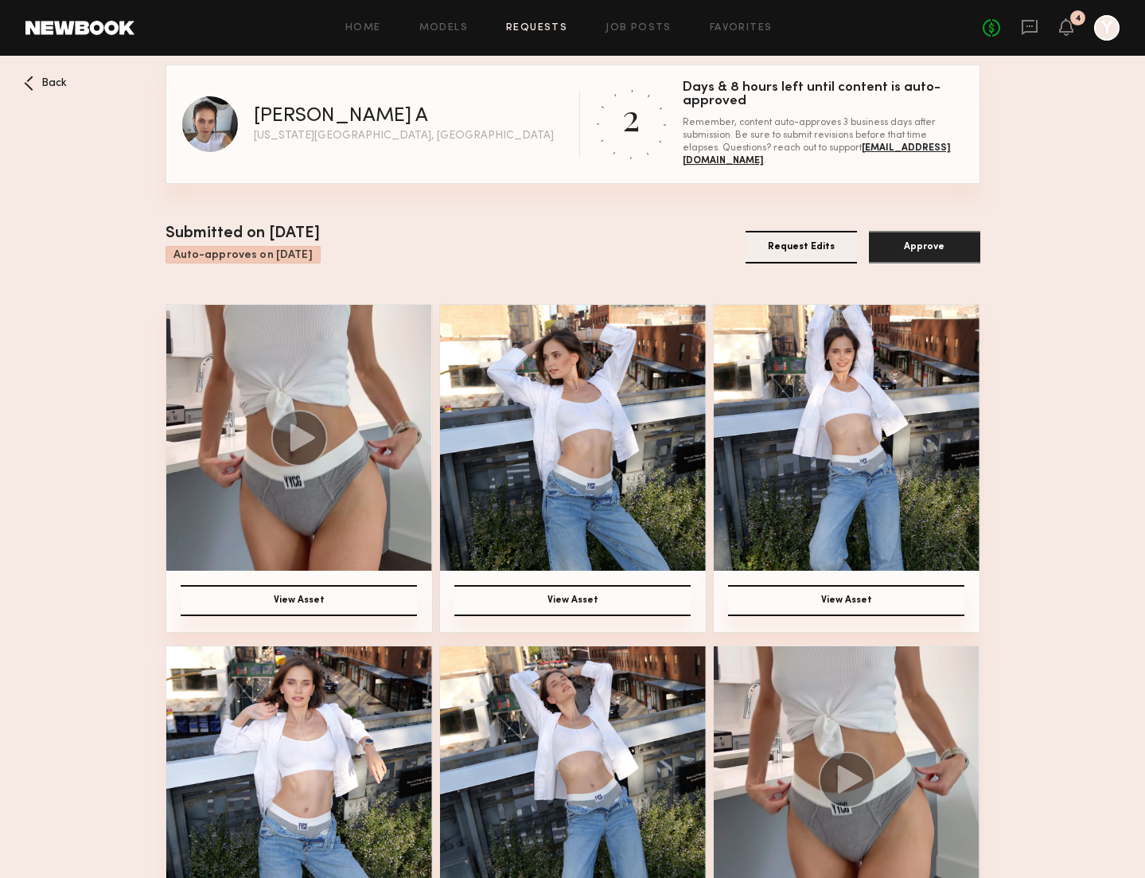
scroll to position [1, 0]
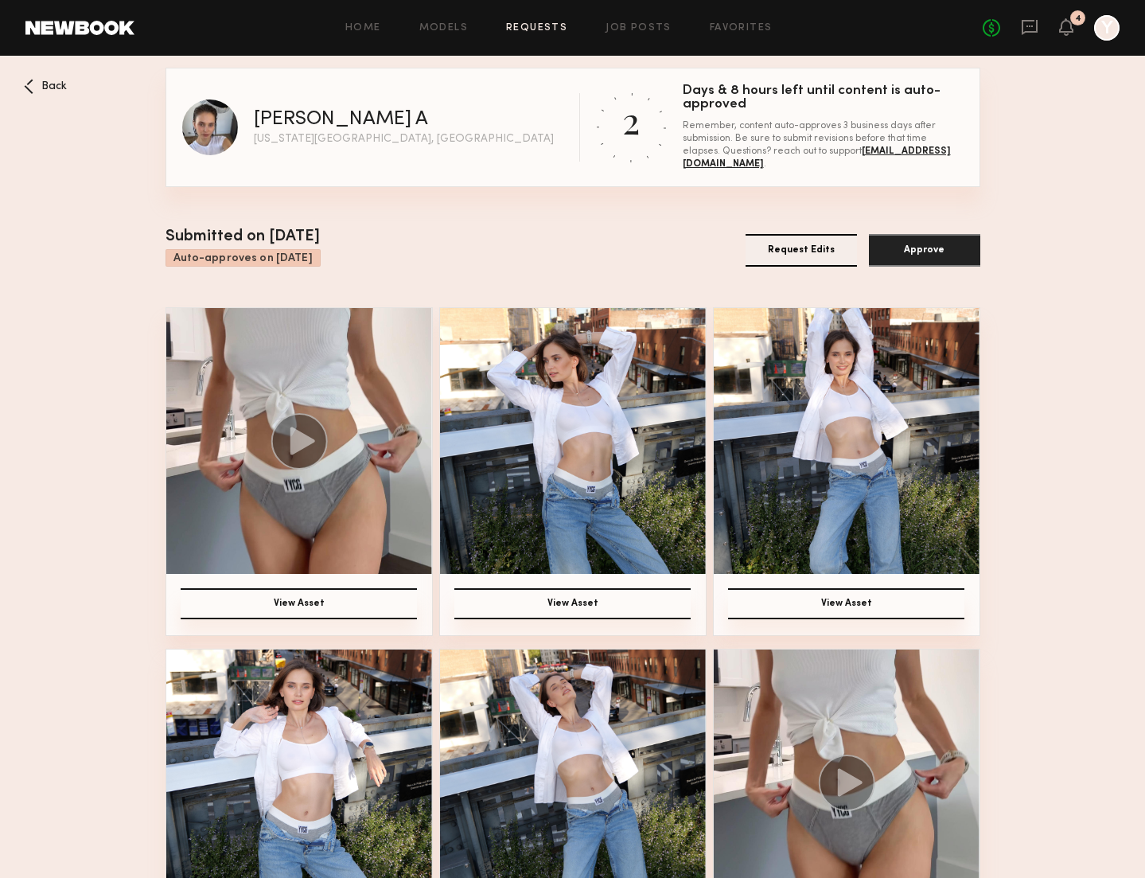
click at [353, 494] on img at bounding box center [299, 441] width 266 height 266
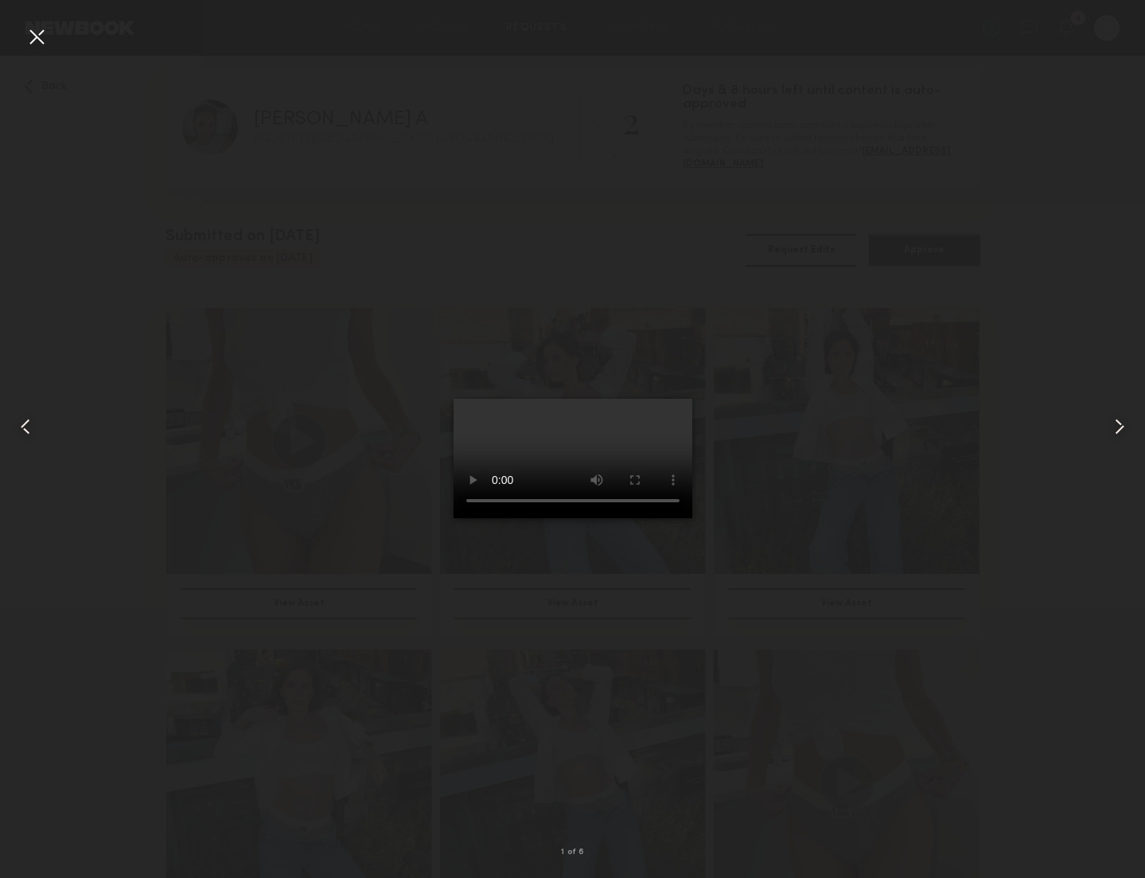
click at [38, 40] on div at bounding box center [36, 36] width 25 height 25
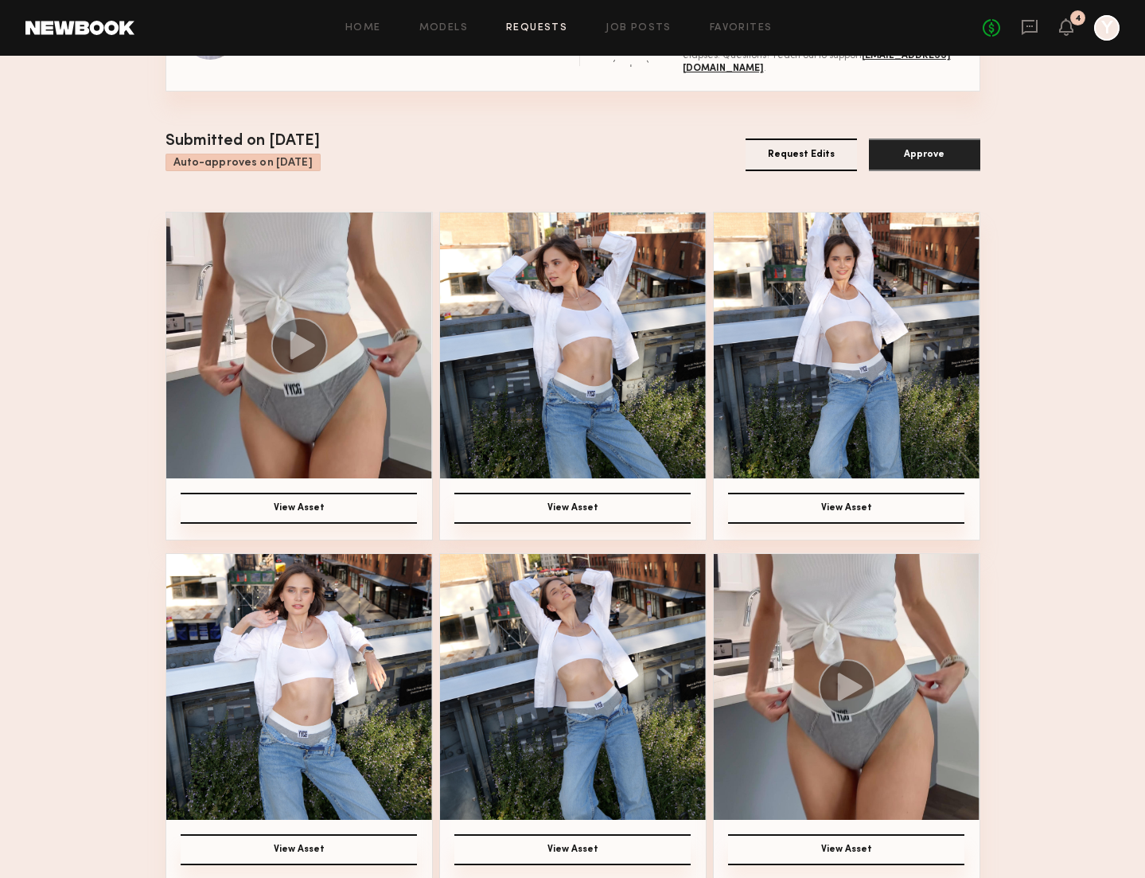
scroll to position [113, 0]
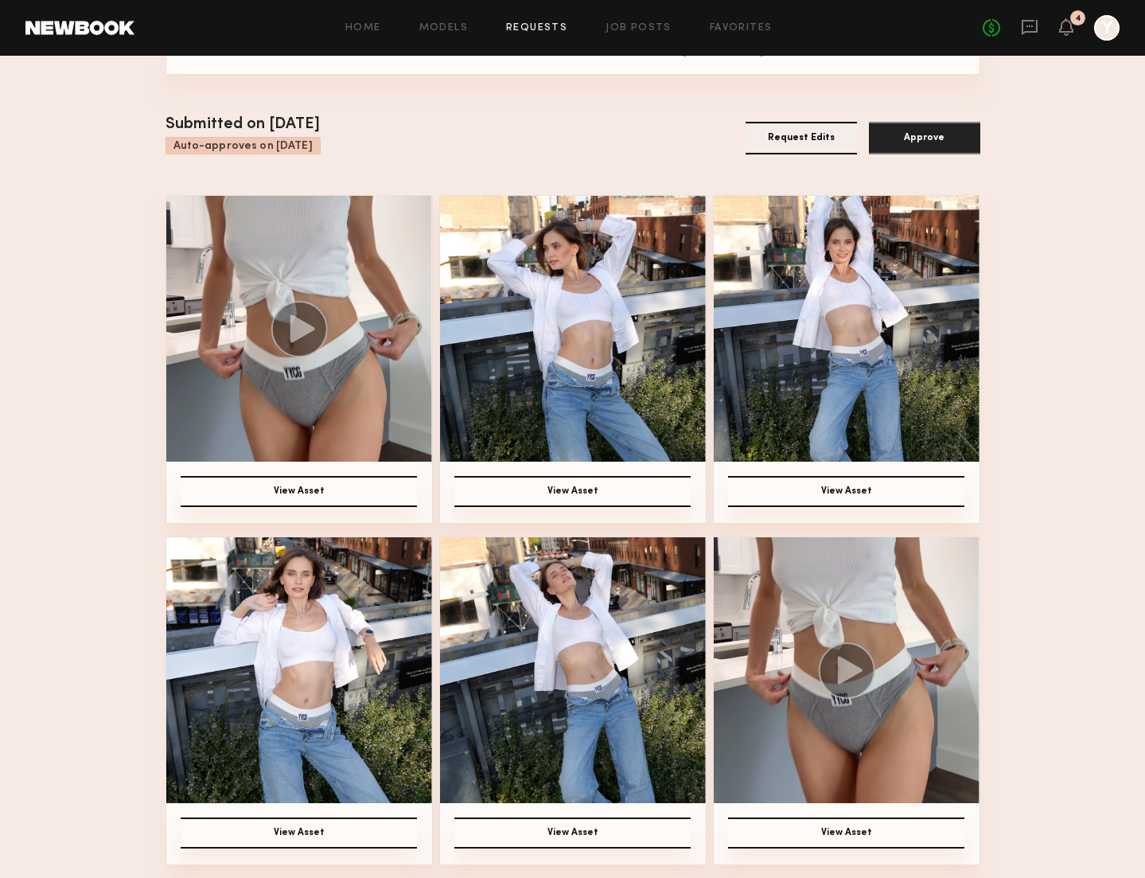
click at [775, 139] on button "Request Edits" at bounding box center [801, 138] width 111 height 33
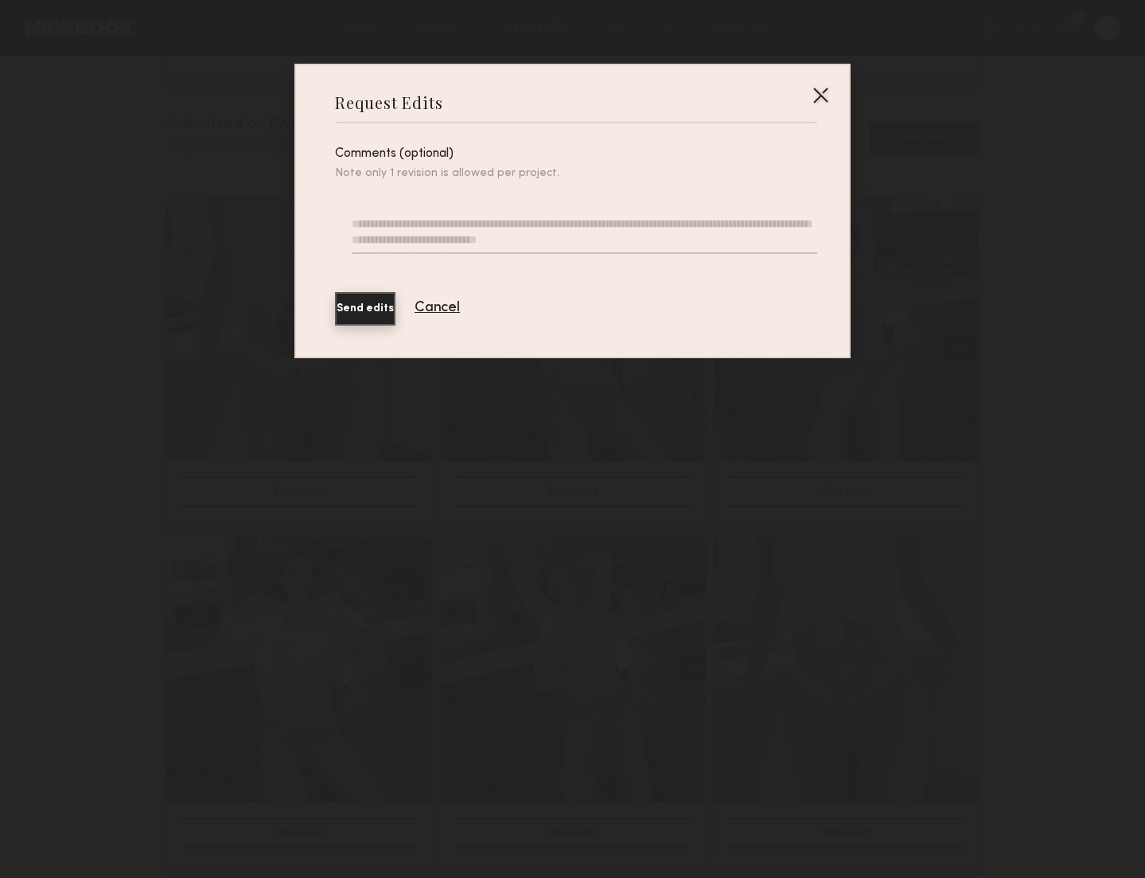
click at [517, 228] on textarea at bounding box center [585, 235] width 466 height 38
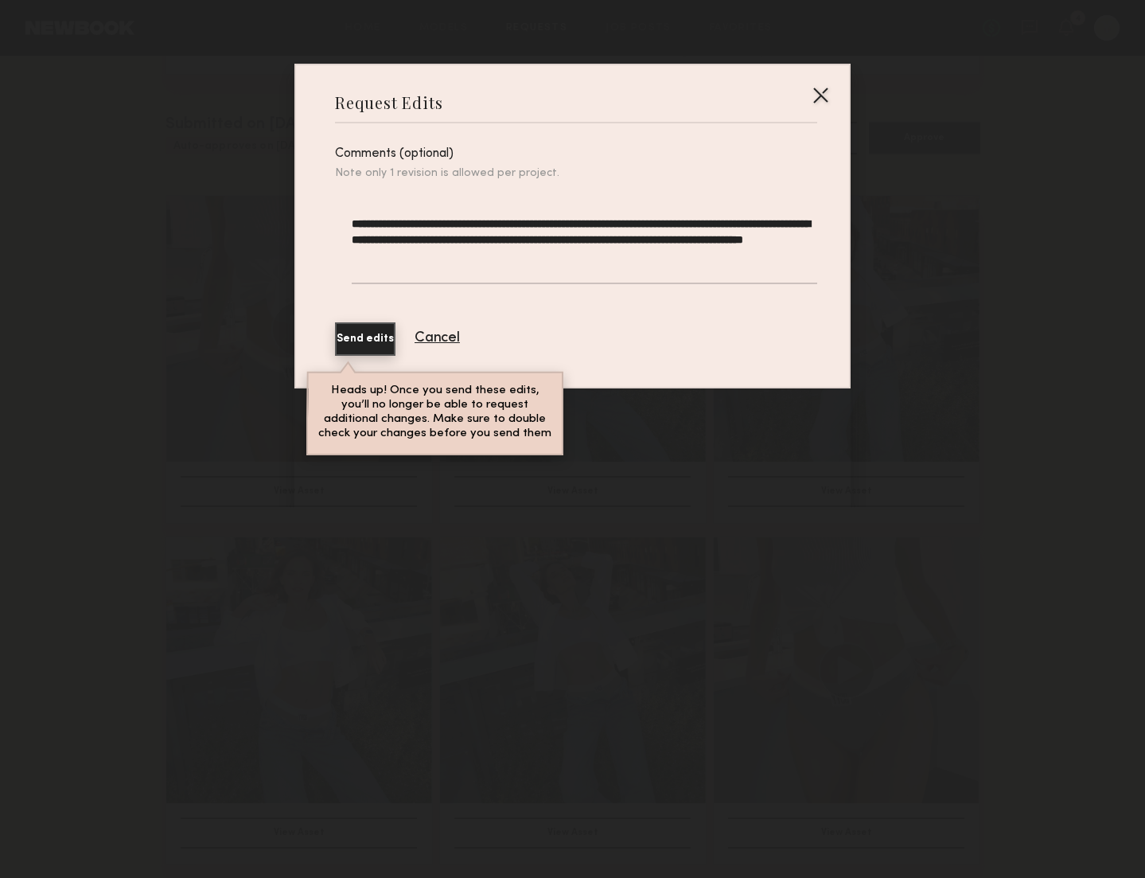
click at [451, 243] on textarea "**********" at bounding box center [585, 250] width 466 height 68
click at [430, 228] on textarea "**********" at bounding box center [585, 250] width 466 height 68
type textarea "**********"
click at [396, 330] on button "Send edits" at bounding box center [365, 338] width 60 height 33
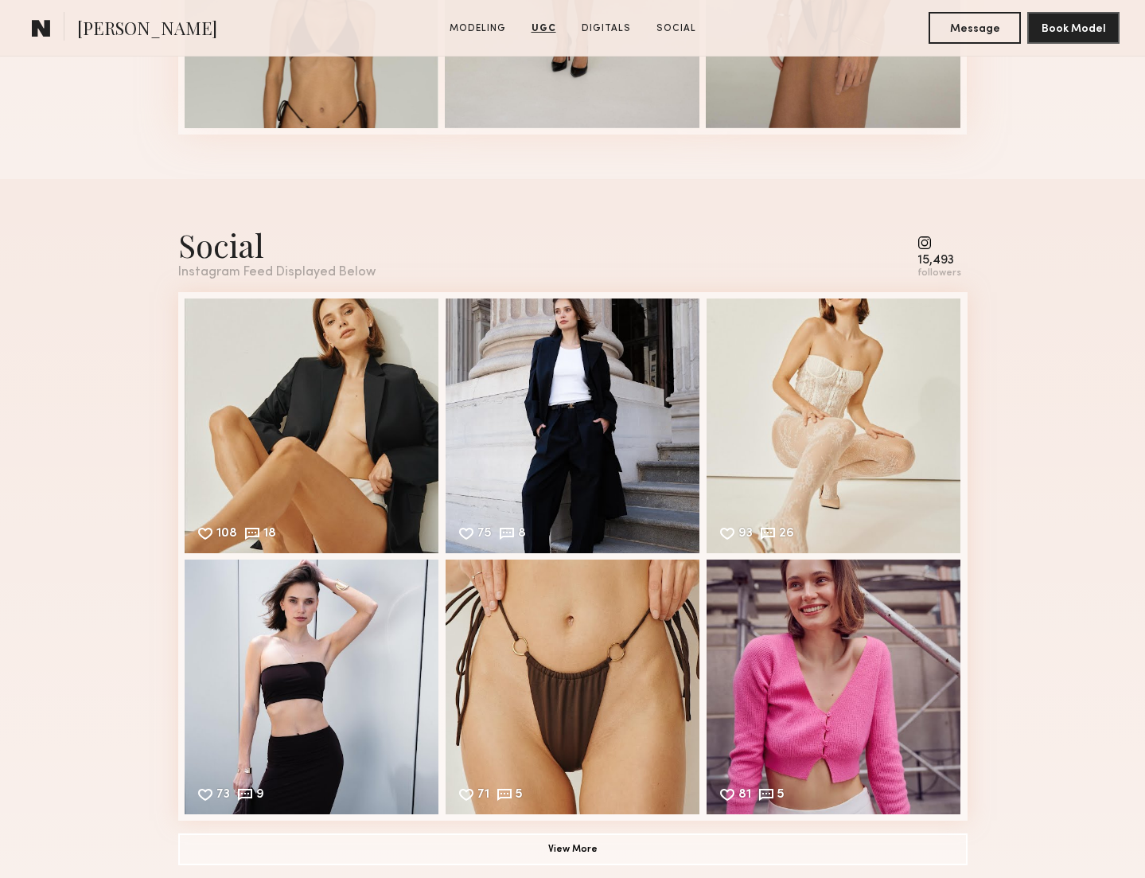
scroll to position [2654, 0]
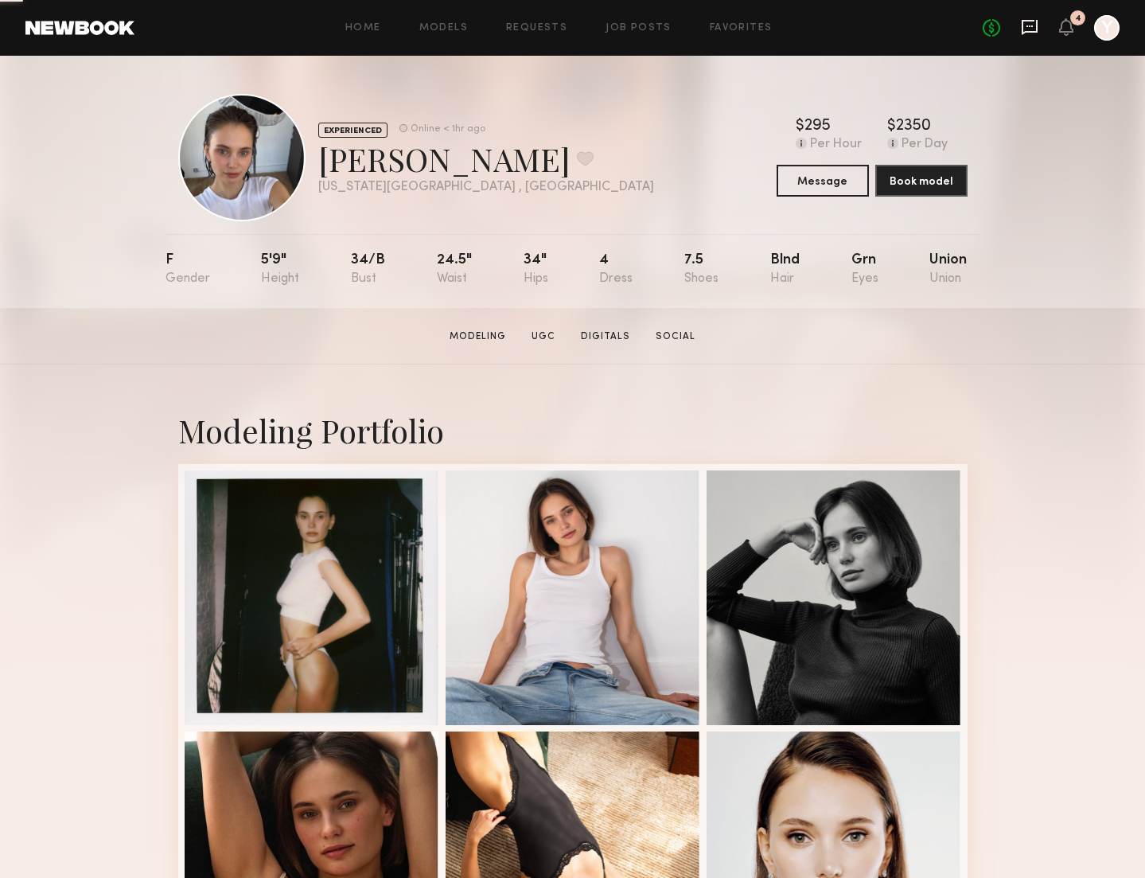
click at [1031, 21] on icon at bounding box center [1030, 27] width 18 height 18
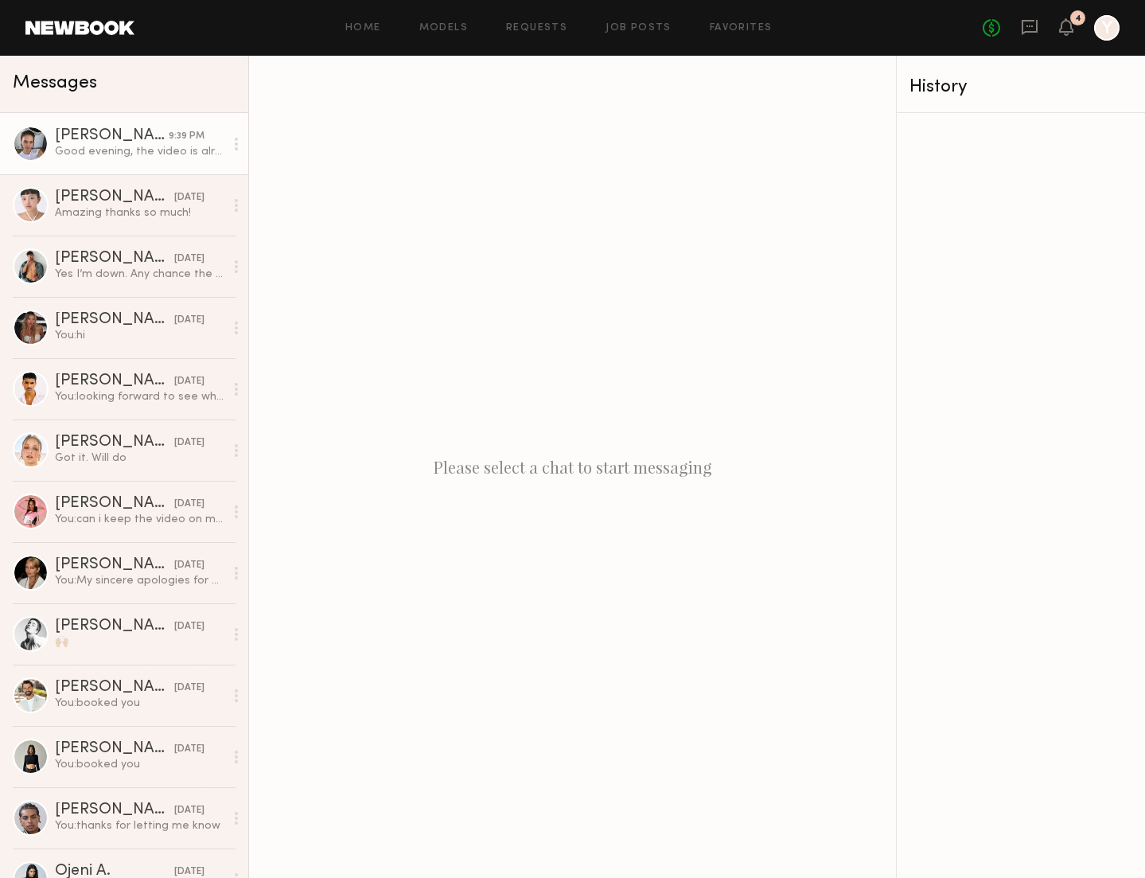
click at [115, 165] on link "[PERSON_NAME] 9:39 PM Good evening, the video is already ready. Should I send i…" at bounding box center [124, 143] width 248 height 61
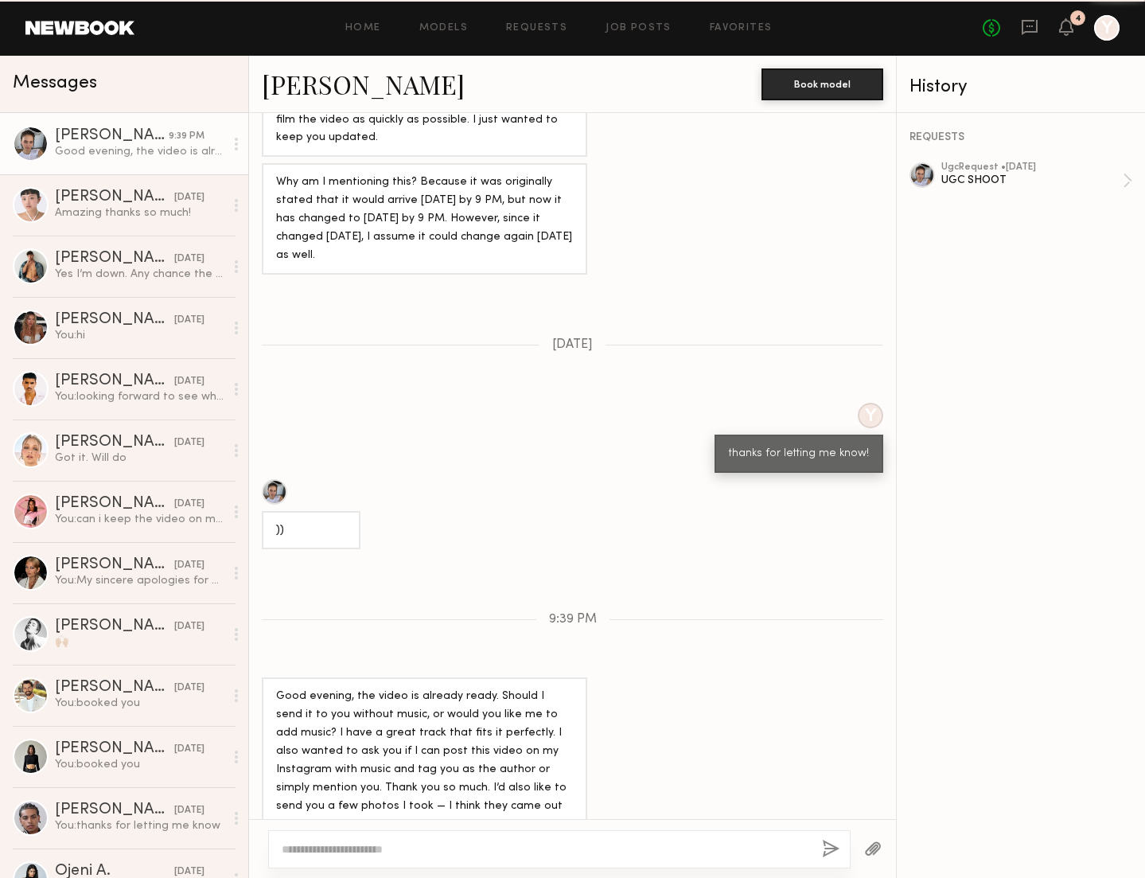
scroll to position [1030, 0]
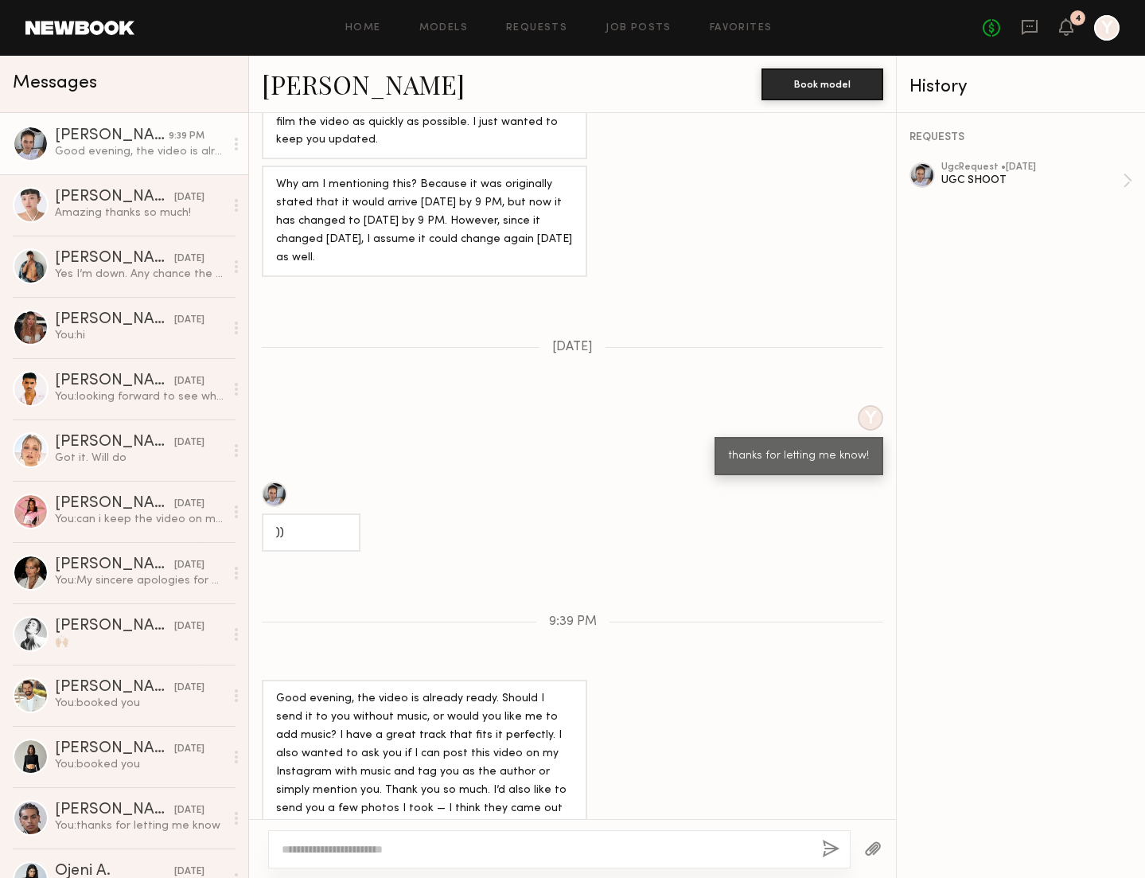
click at [494, 838] on div at bounding box center [559, 849] width 583 height 38
click at [489, 850] on textarea at bounding box center [546, 849] width 528 height 16
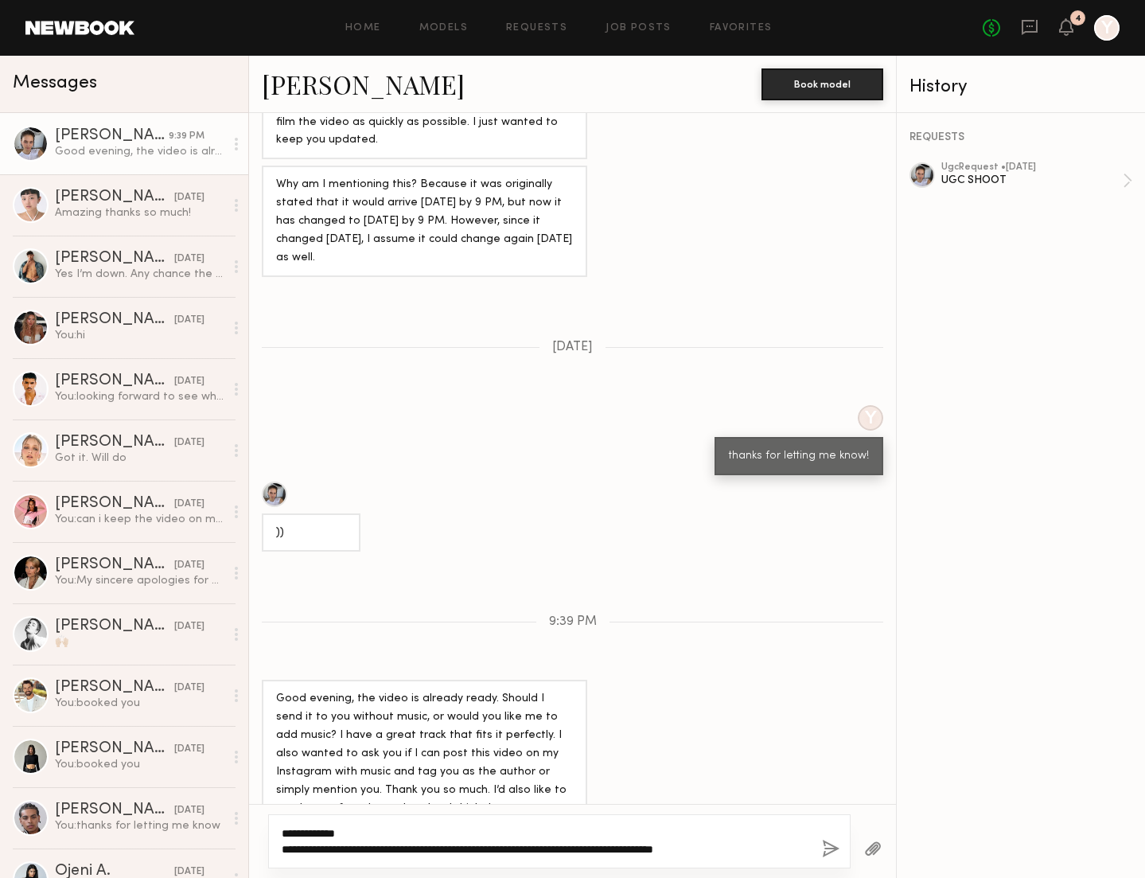
type textarea "**********"
click at [825, 848] on button "button" at bounding box center [831, 850] width 18 height 20
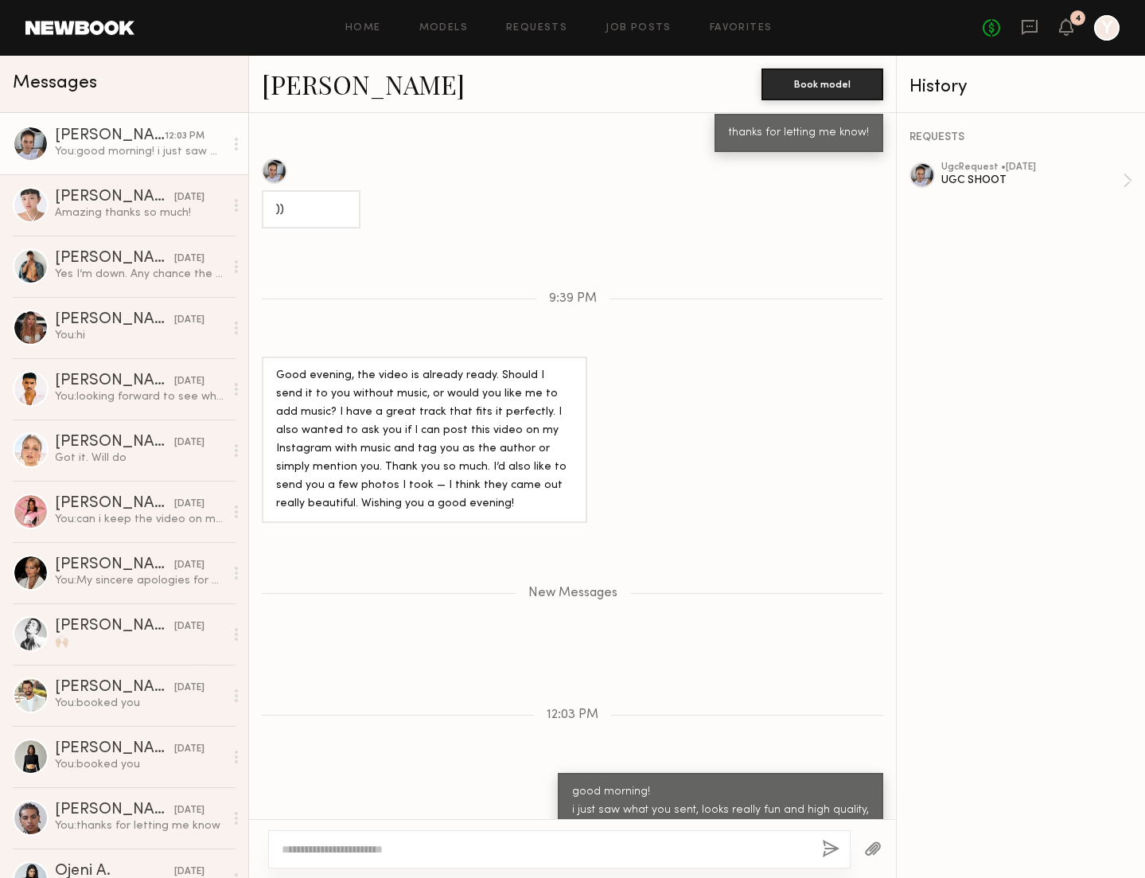
click at [385, 845] on textarea at bounding box center [546, 849] width 528 height 16
click at [403, 852] on textarea "**********" at bounding box center [546, 849] width 528 height 16
click at [393, 850] on textarea "**********" at bounding box center [546, 849] width 528 height 16
click at [441, 849] on textarea "**********" at bounding box center [546, 849] width 528 height 16
click at [588, 852] on textarea "**********" at bounding box center [546, 849] width 528 height 16
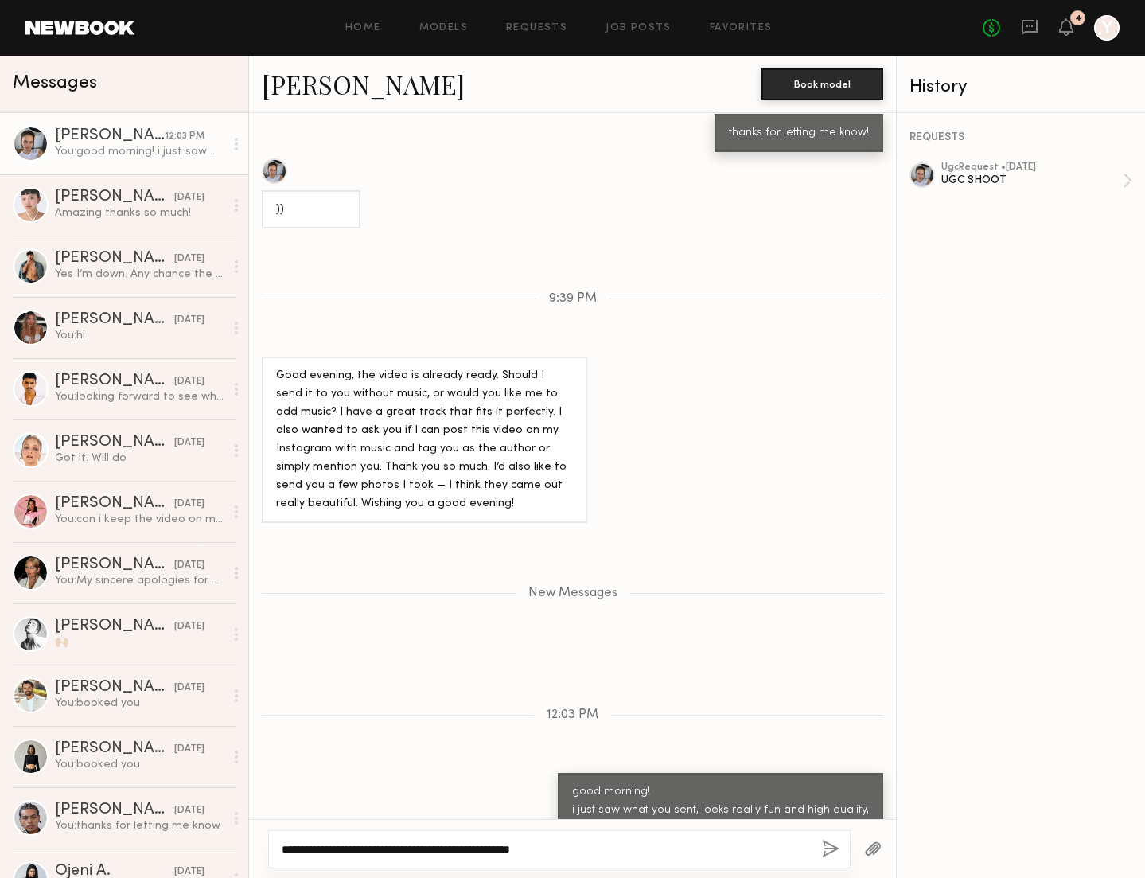
click at [564, 852] on textarea "**********" at bounding box center [546, 849] width 528 height 16
click at [559, 849] on textarea "**********" at bounding box center [546, 849] width 528 height 16
drag, startPoint x: 562, startPoint y: 847, endPoint x: 1046, endPoint y: 3, distance: 972.7
click at [0, 0] on nb-messenger-layout "Home Models Requests Job Posts Favorites Sign Out No fees up to $5,000 4 Y Mess…" at bounding box center [572, 439] width 1145 height 878
paste textarea "*"
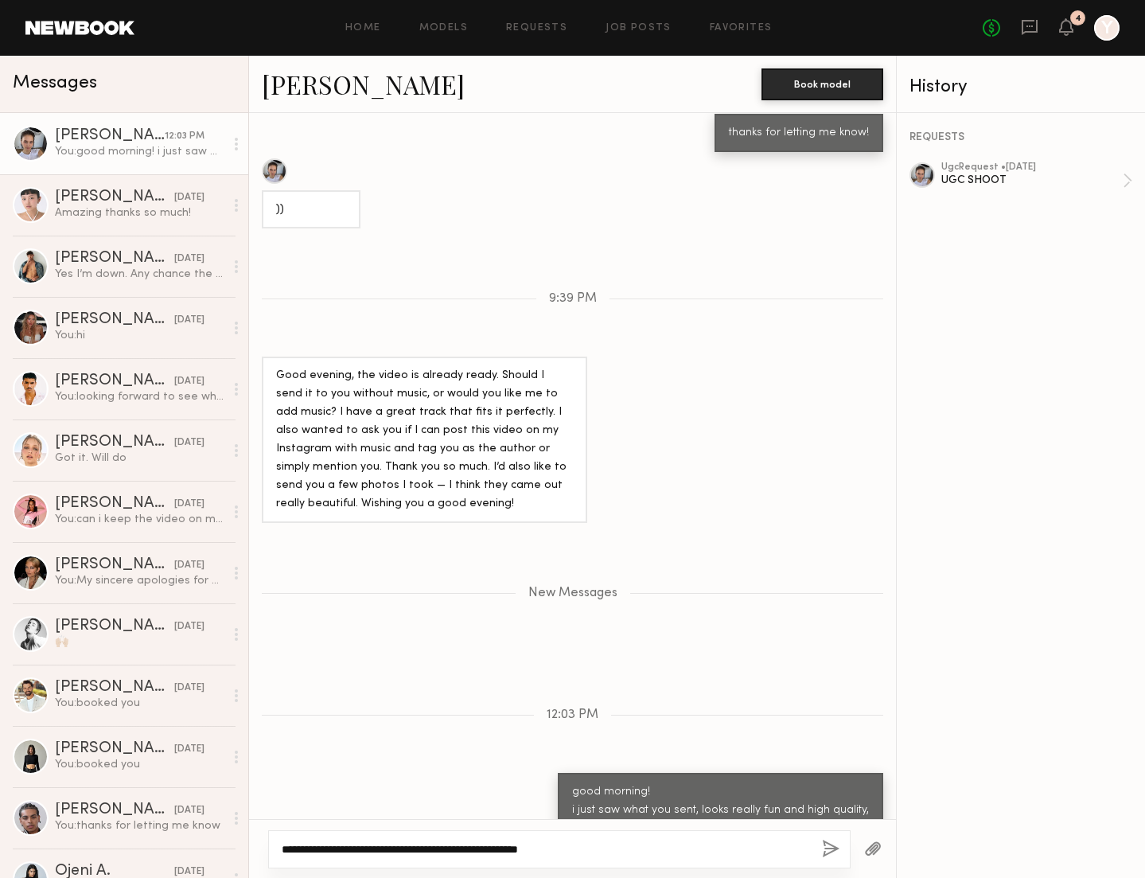
type textarea "**********"
click at [821, 852] on div "**********" at bounding box center [559, 849] width 583 height 38
click at [829, 848] on button "button" at bounding box center [831, 850] width 18 height 20
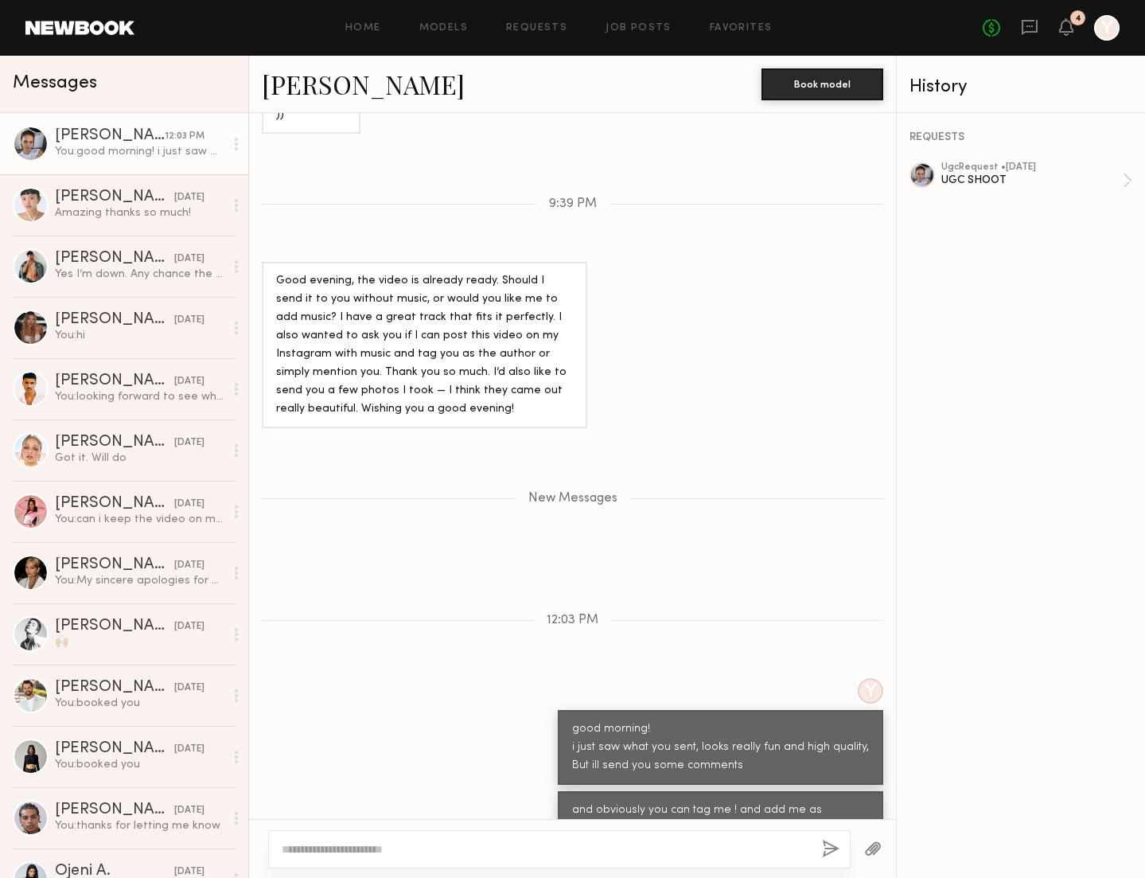
click at [431, 844] on textarea at bounding box center [546, 849] width 528 height 16
type textarea "**********"
click at [826, 845] on button "button" at bounding box center [831, 850] width 18 height 20
